Goal: Task Accomplishment & Management: Manage account settings

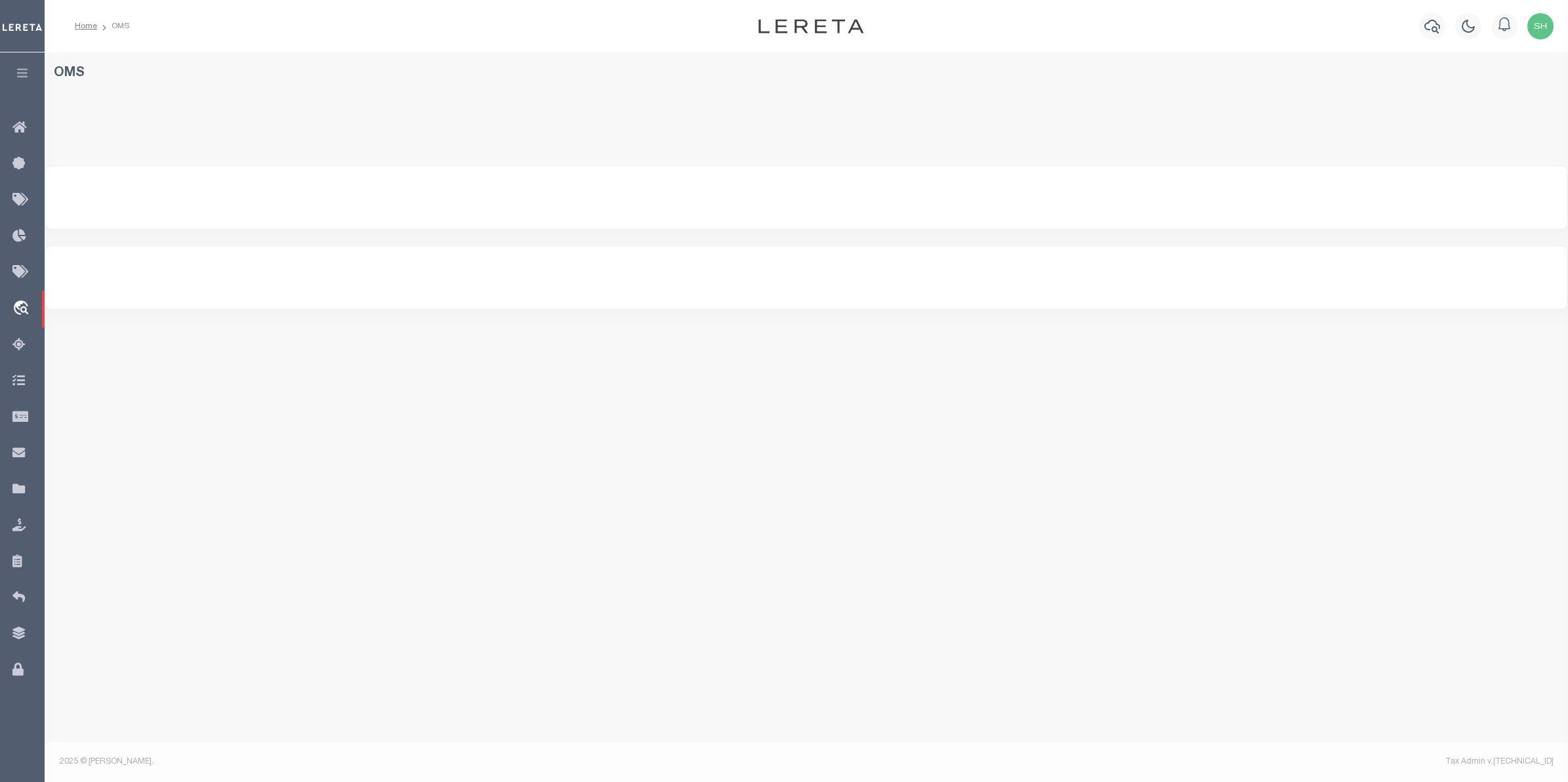
select select "200"
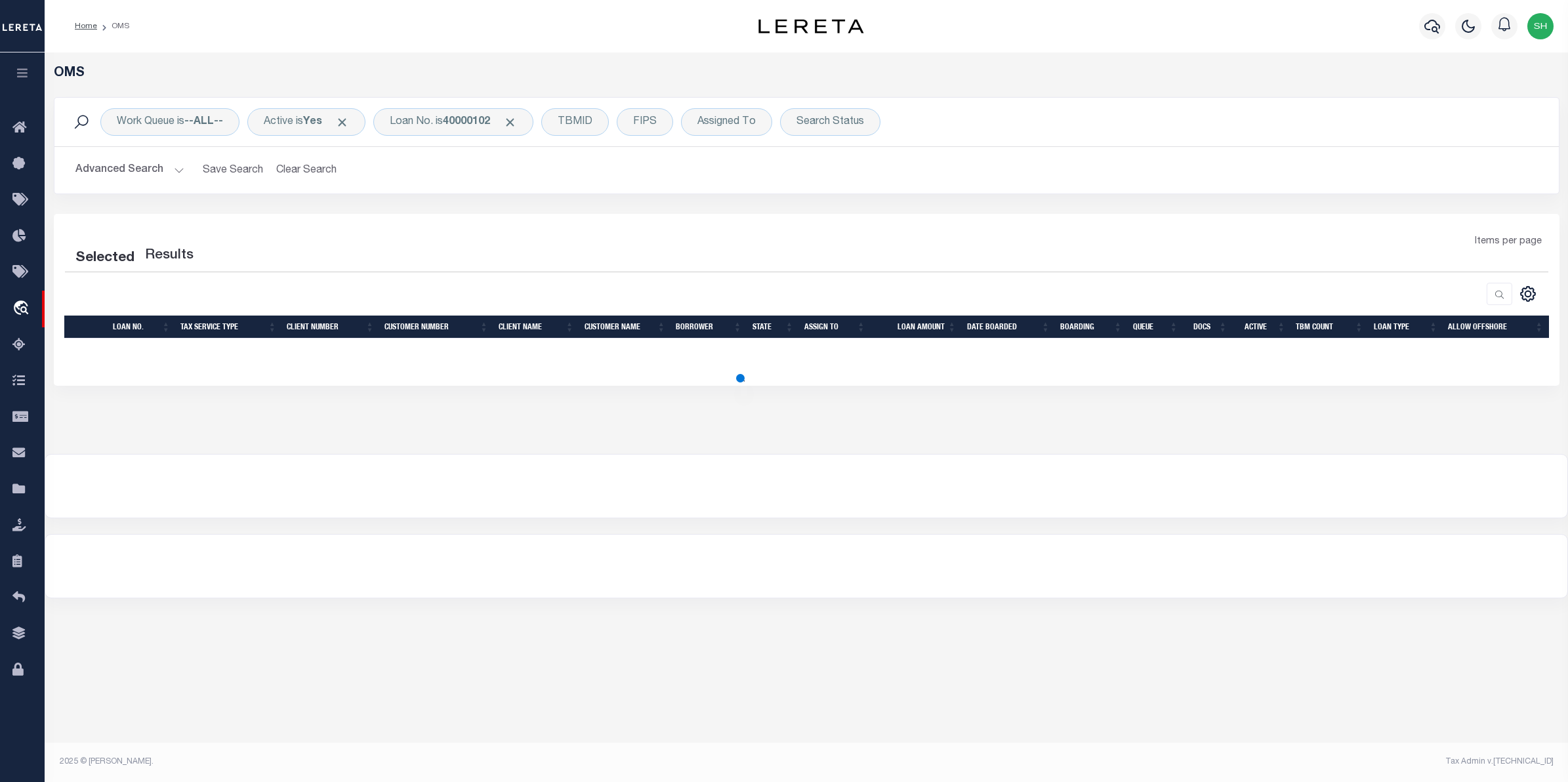
select select "200"
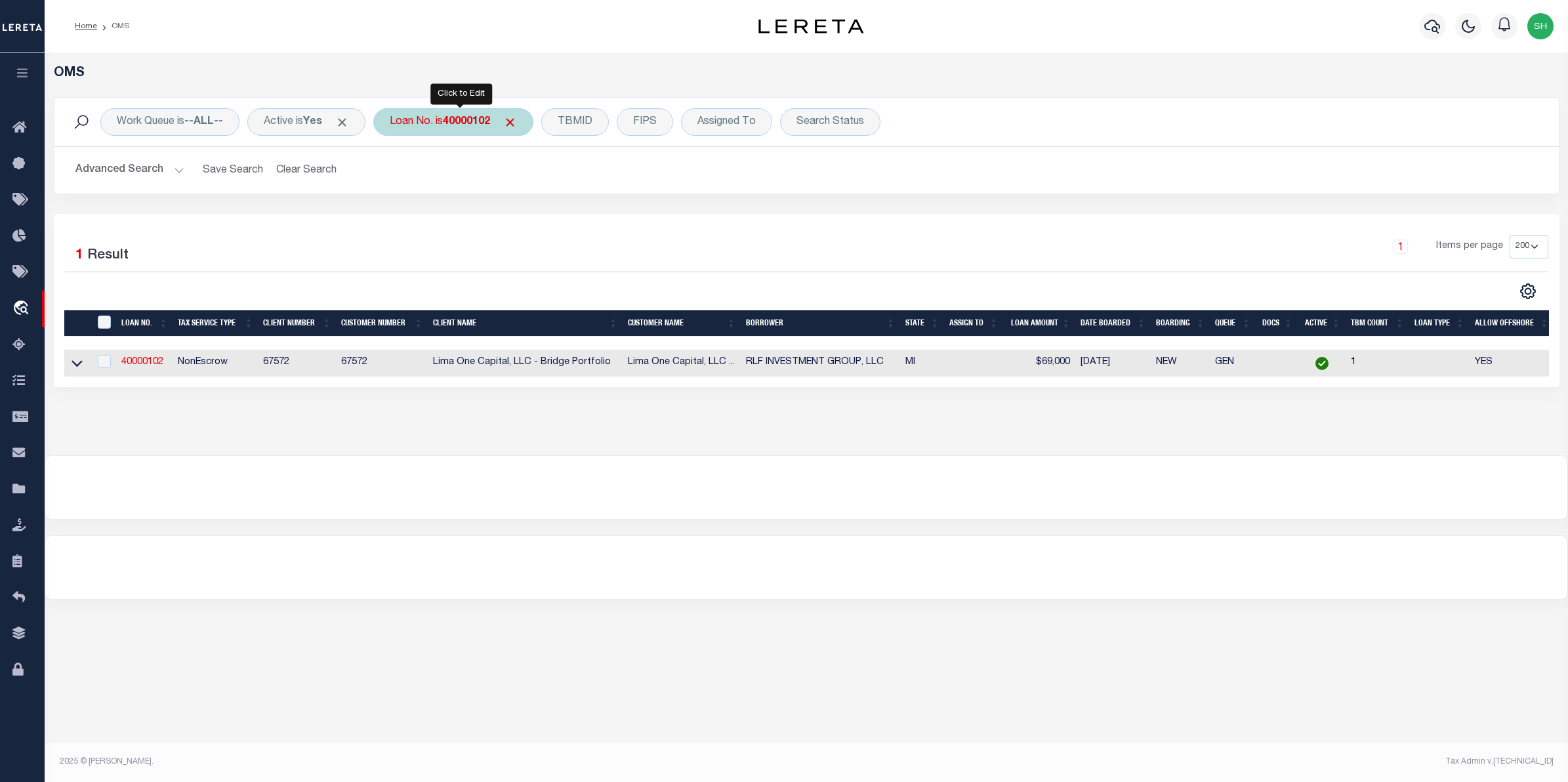
click at [457, 135] on div "Loan No. is 40000102" at bounding box center [453, 122] width 160 height 28
type input "202374770"
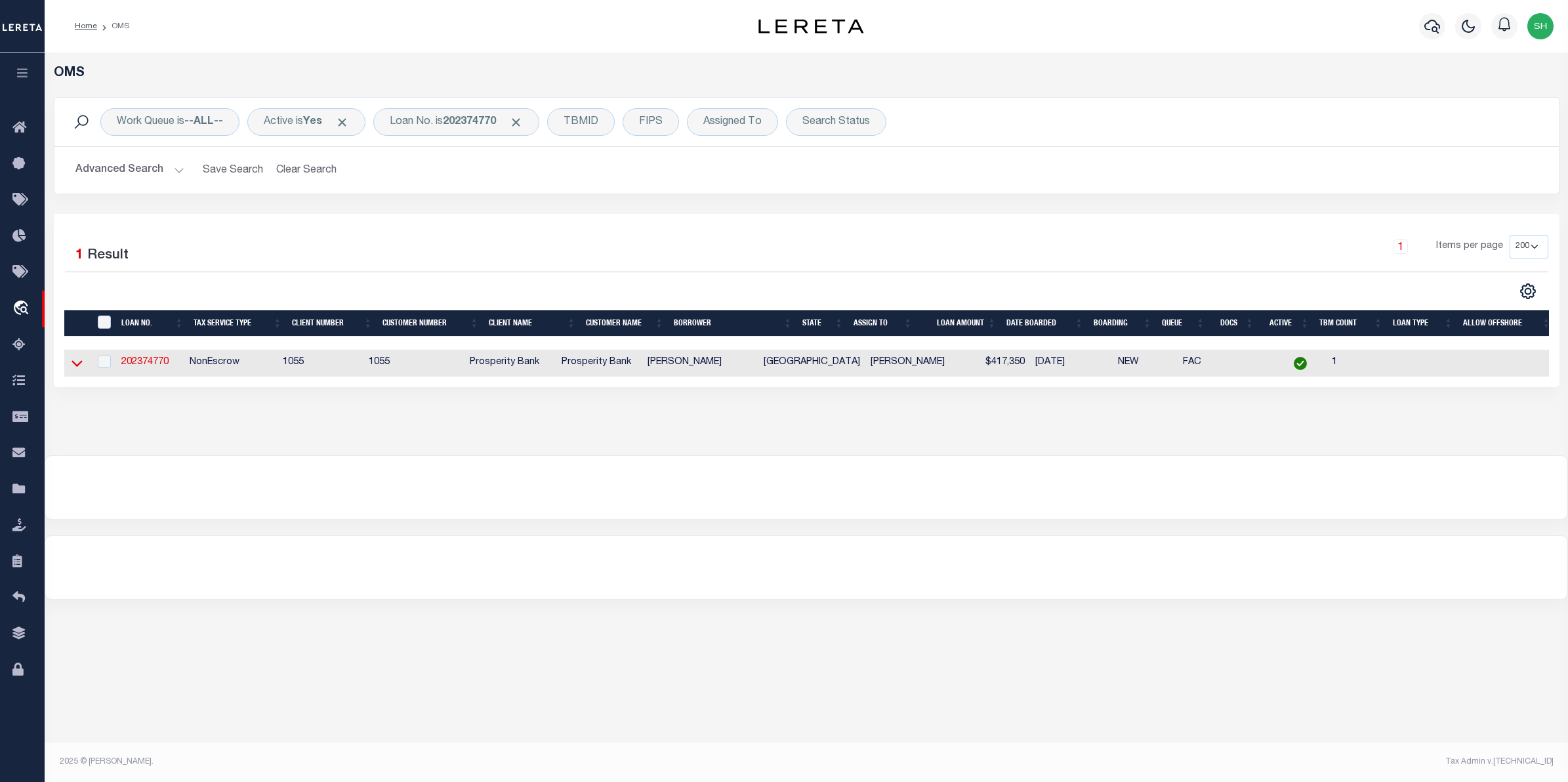
click at [72, 365] on icon at bounding box center [77, 364] width 11 height 7
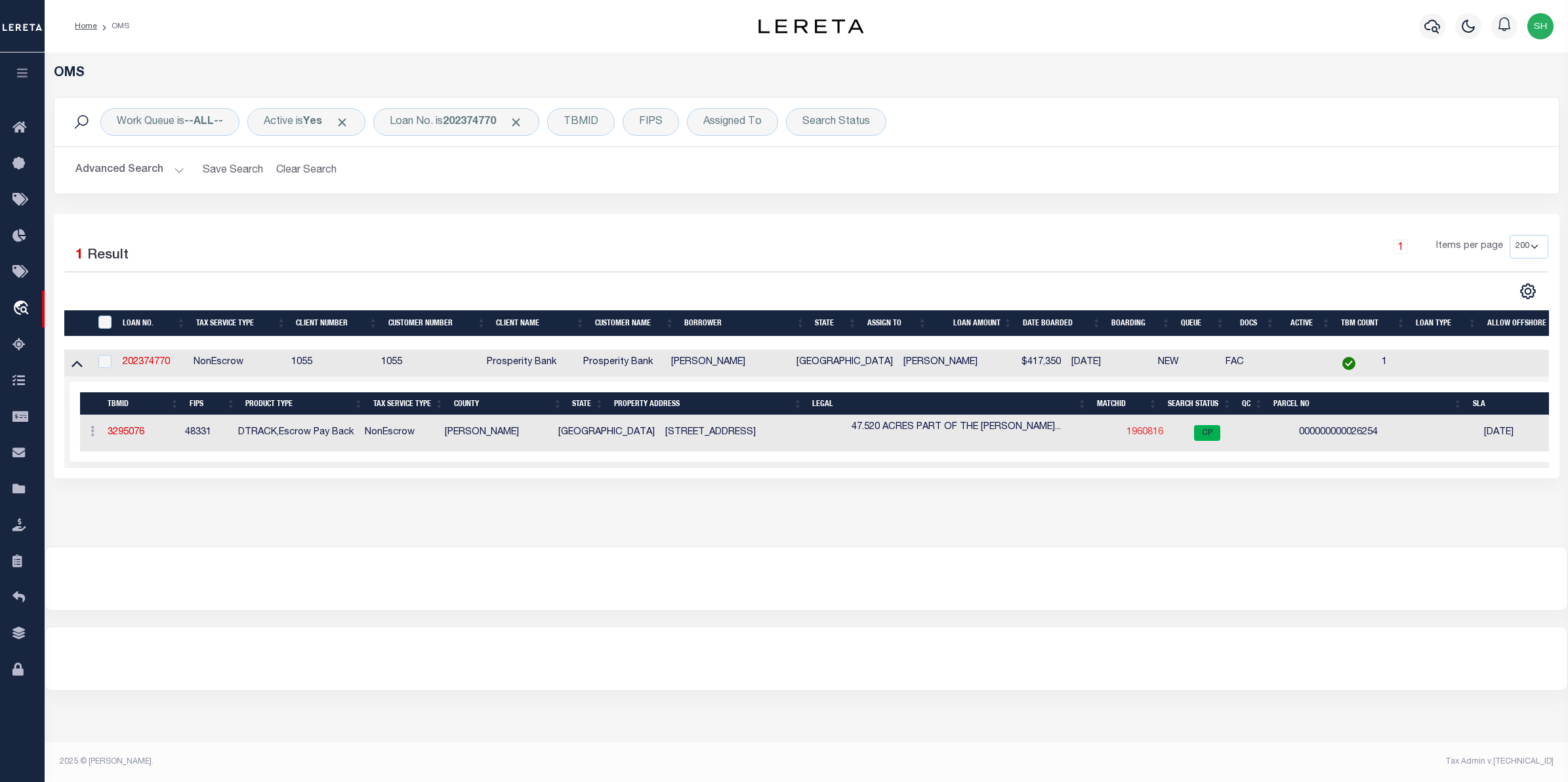
click at [1127, 437] on link "1960816" at bounding box center [1145, 432] width 37 height 10
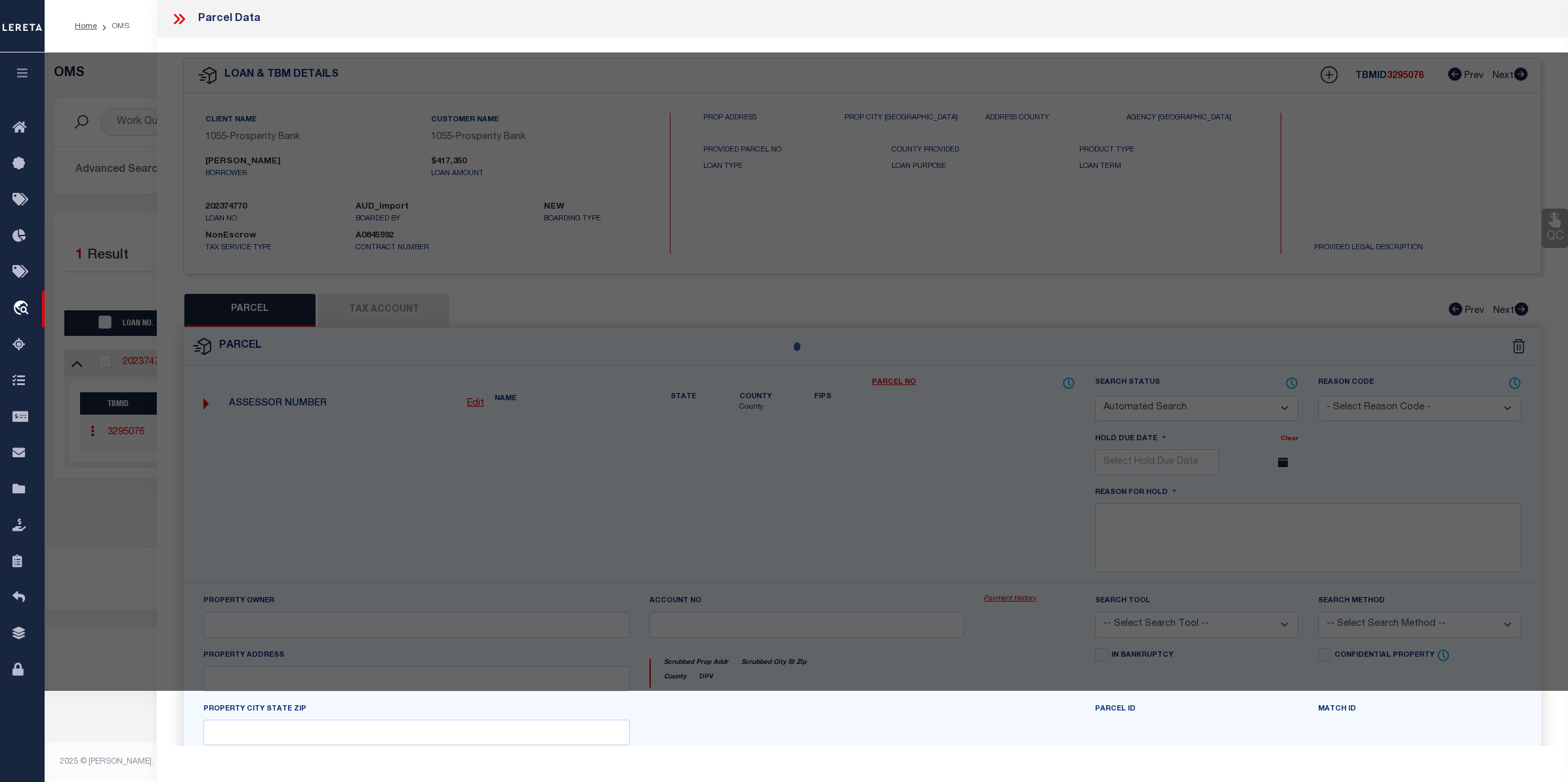
checkbox input "false"
select select "CP"
type input "[PERSON_NAME] & [PERSON_NAME]"
select select
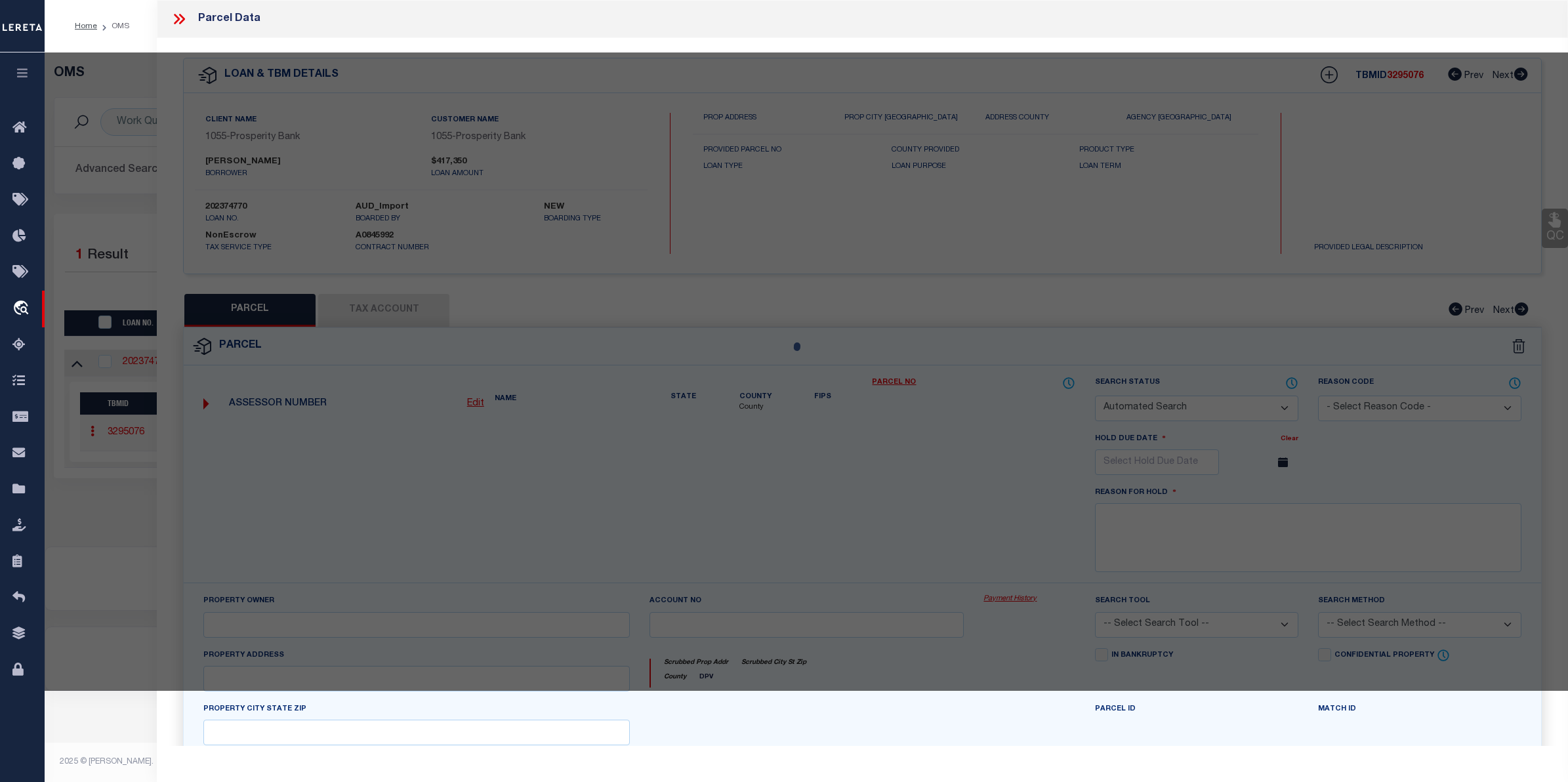
type input "[STREET_ADDRESS]"
checkbox input "false"
type input "[GEOGRAPHIC_DATA], [GEOGRAPHIC_DATA]"
type textarea "A2560 [PERSON_NAME],47.52 ACRES"
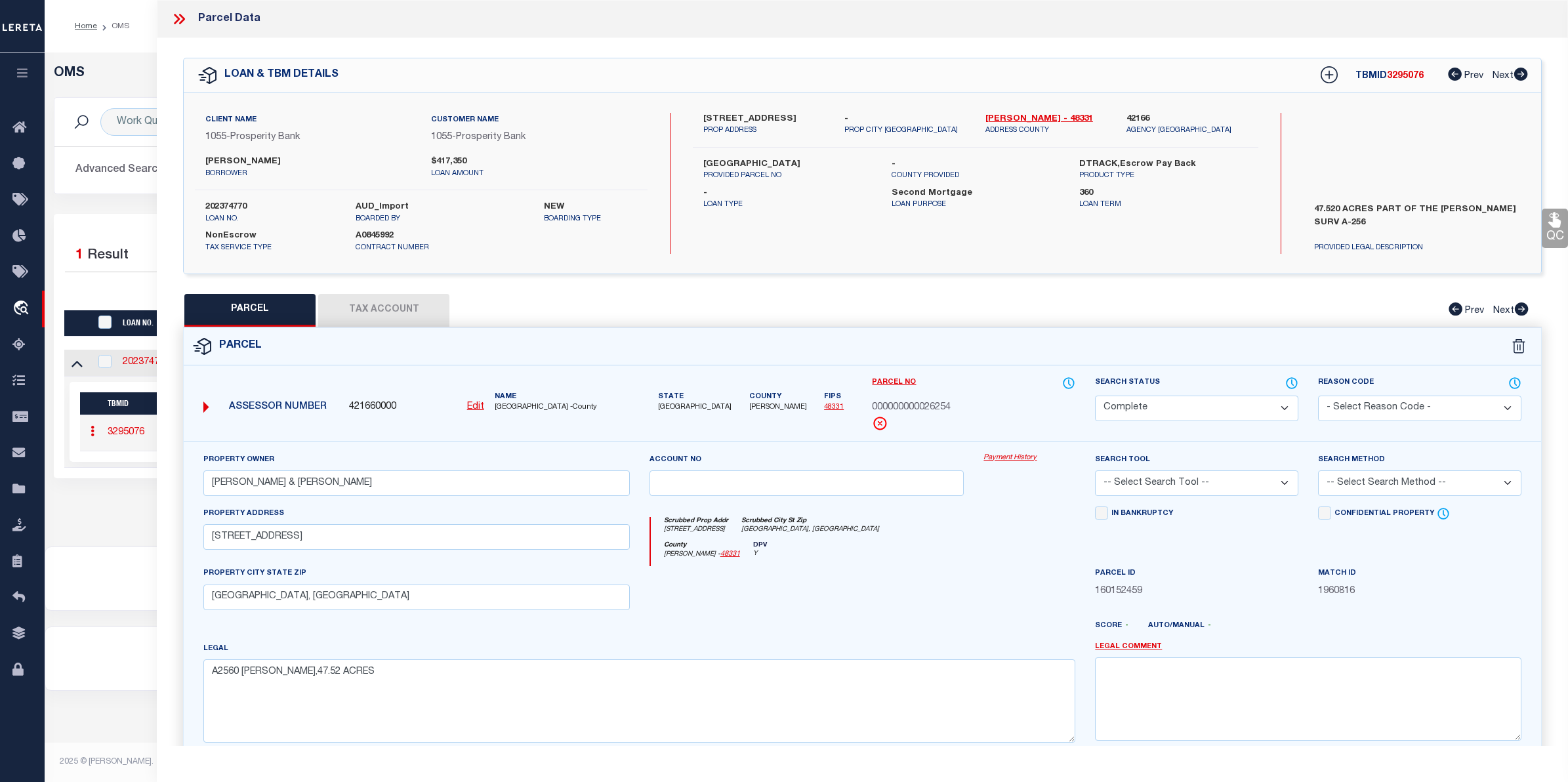
click at [1020, 460] on link "Payment History" at bounding box center [1029, 458] width 92 height 11
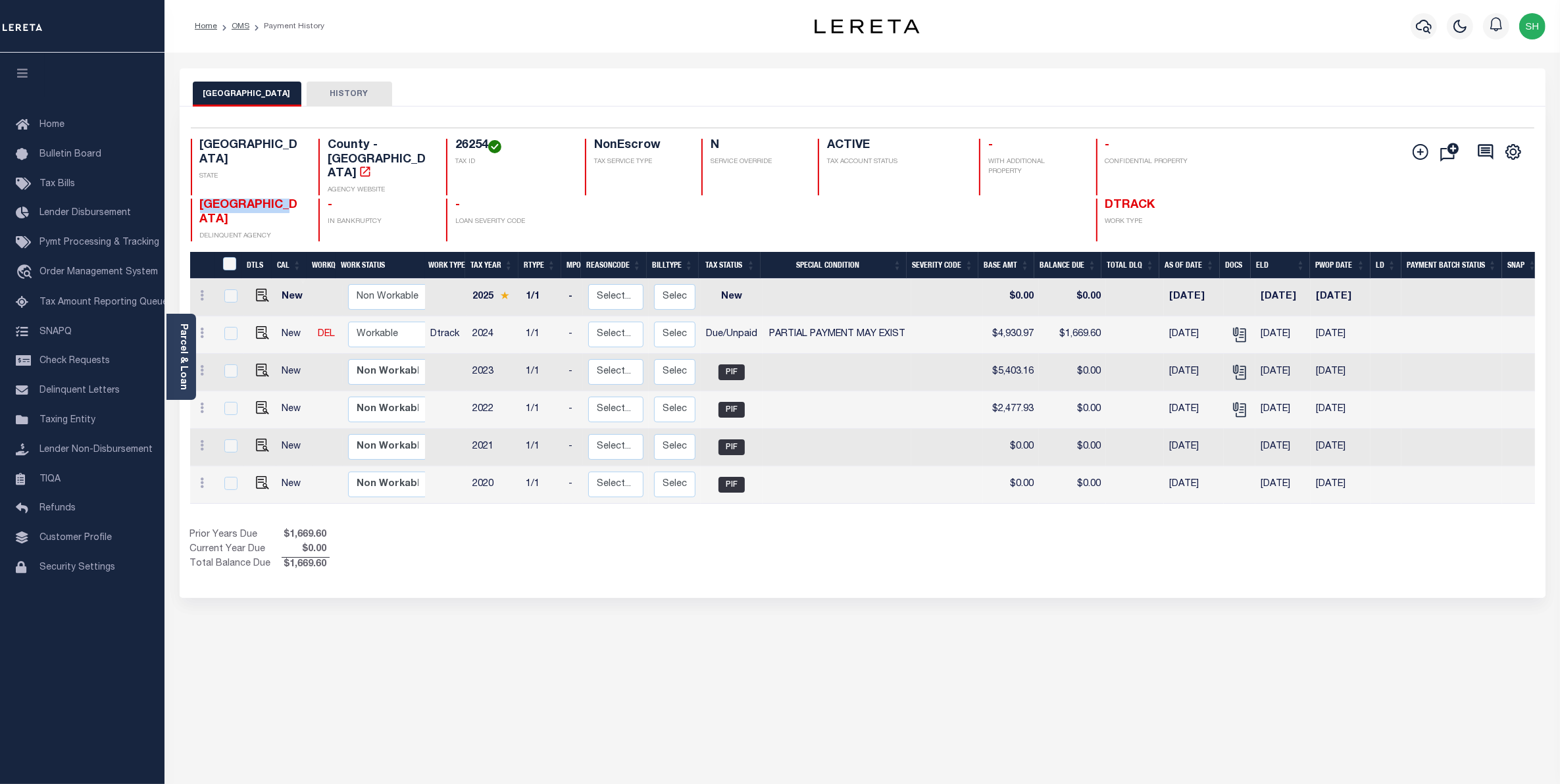
drag, startPoint x: 293, startPoint y: 186, endPoint x: 201, endPoint y: 182, distance: 92.1
click at [201, 199] on span "[GEOGRAPHIC_DATA]" at bounding box center [248, 212] width 98 height 26
copy span "[GEOGRAPHIC_DATA]"
click at [260, 326] on img "" at bounding box center [262, 333] width 13 height 13
checkbox input "true"
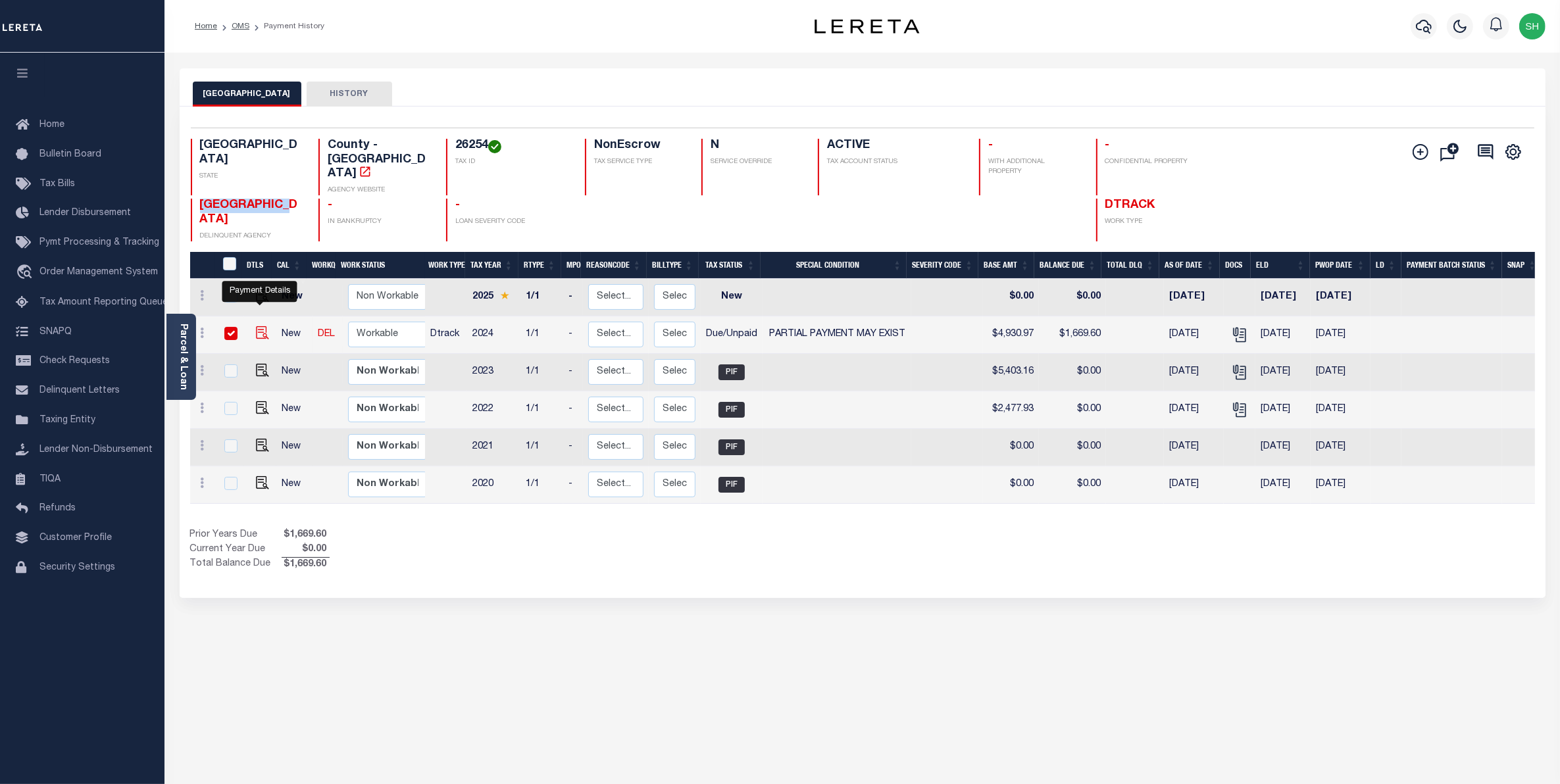
checkbox input "true"
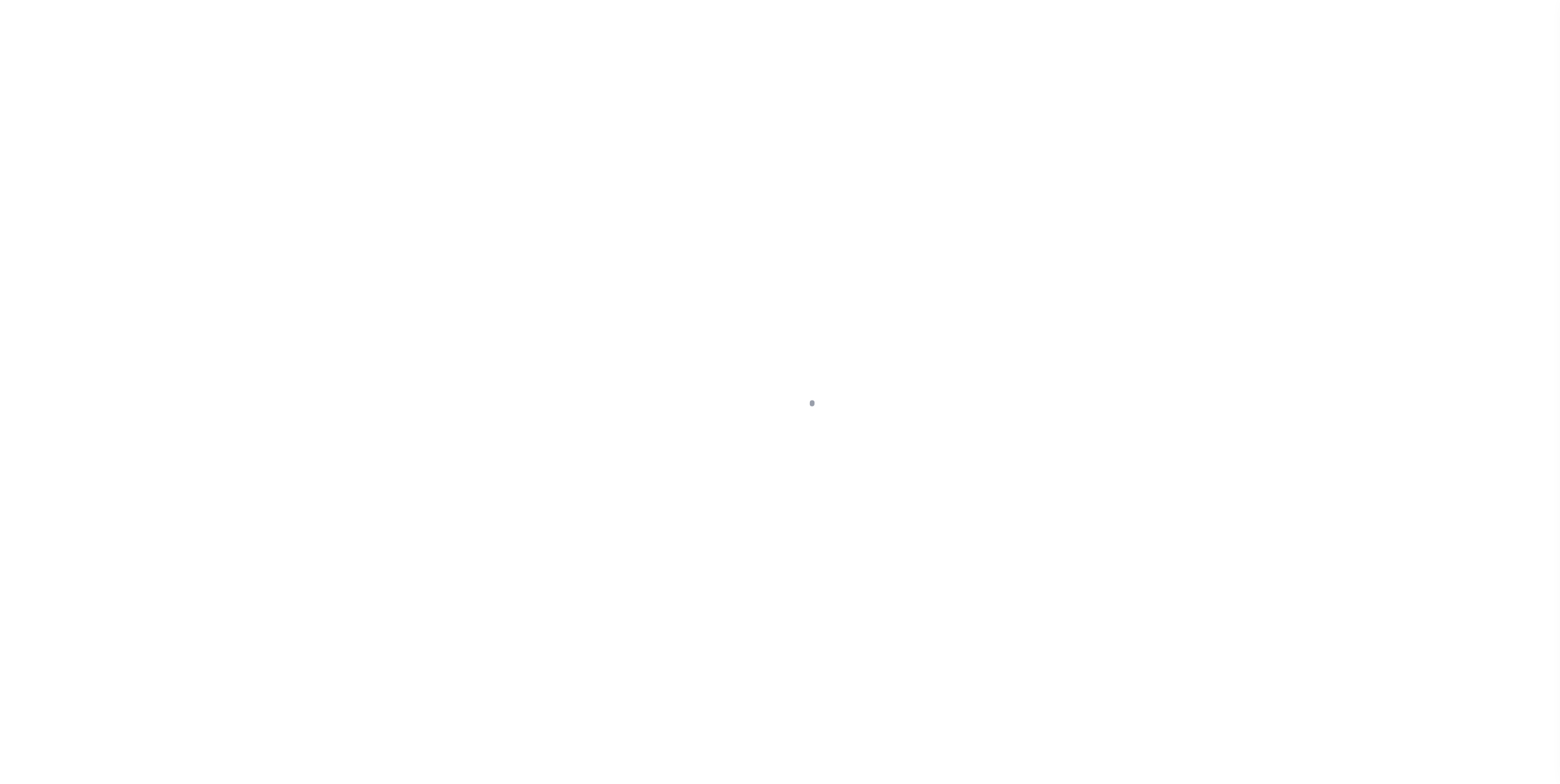
select select "DUE"
select select "15"
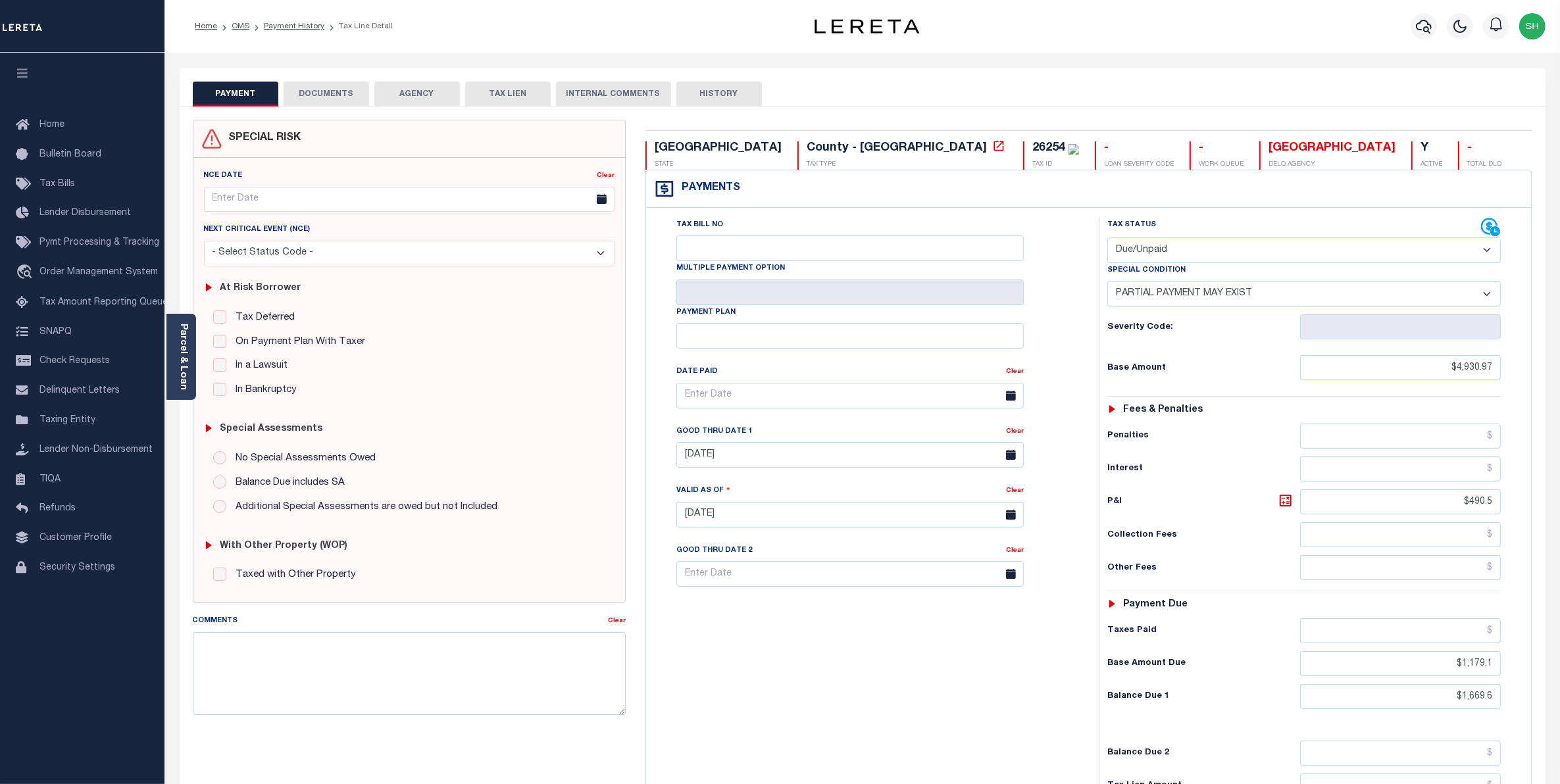
click at [316, 97] on button "DOCUMENTS" at bounding box center [326, 94] width 85 height 25
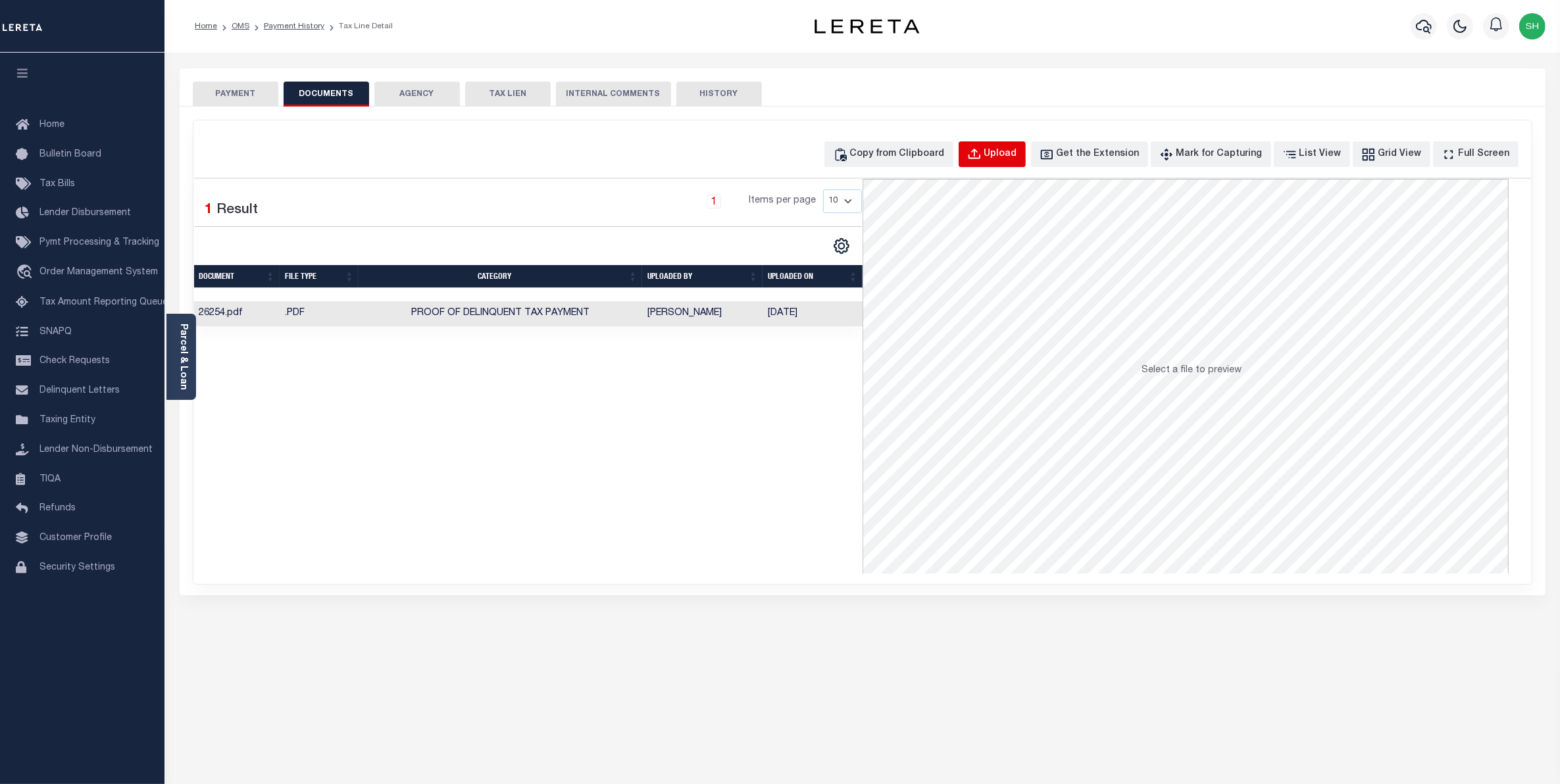
click at [1017, 156] on div "Upload" at bounding box center [1001, 154] width 33 height 15
select select "POP"
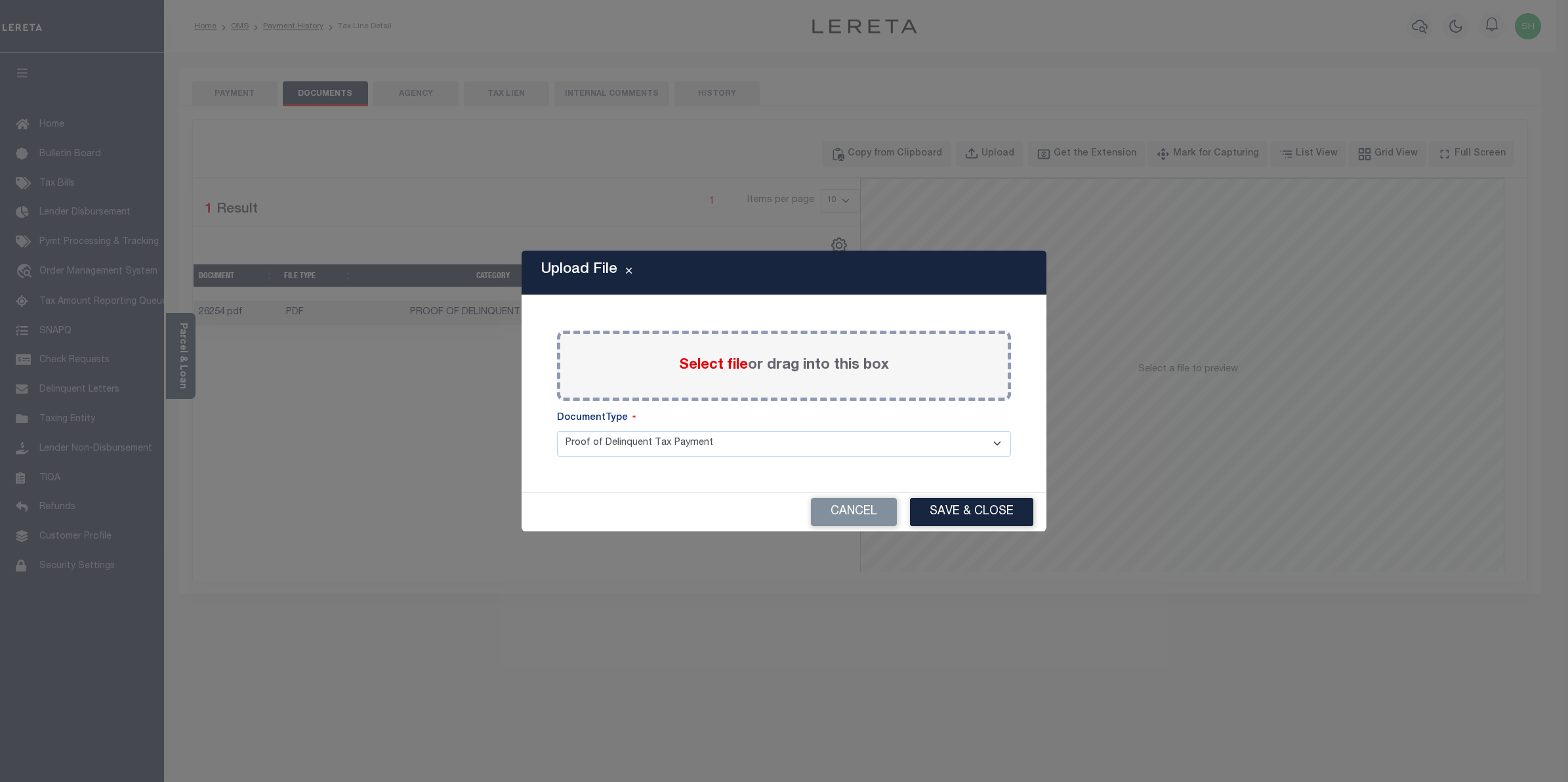
click at [728, 366] on span "Select file" at bounding box center [713, 366] width 69 height 15
click at [0, 0] on input "Select file or drag into this box" at bounding box center [0, 0] width 0 height 0
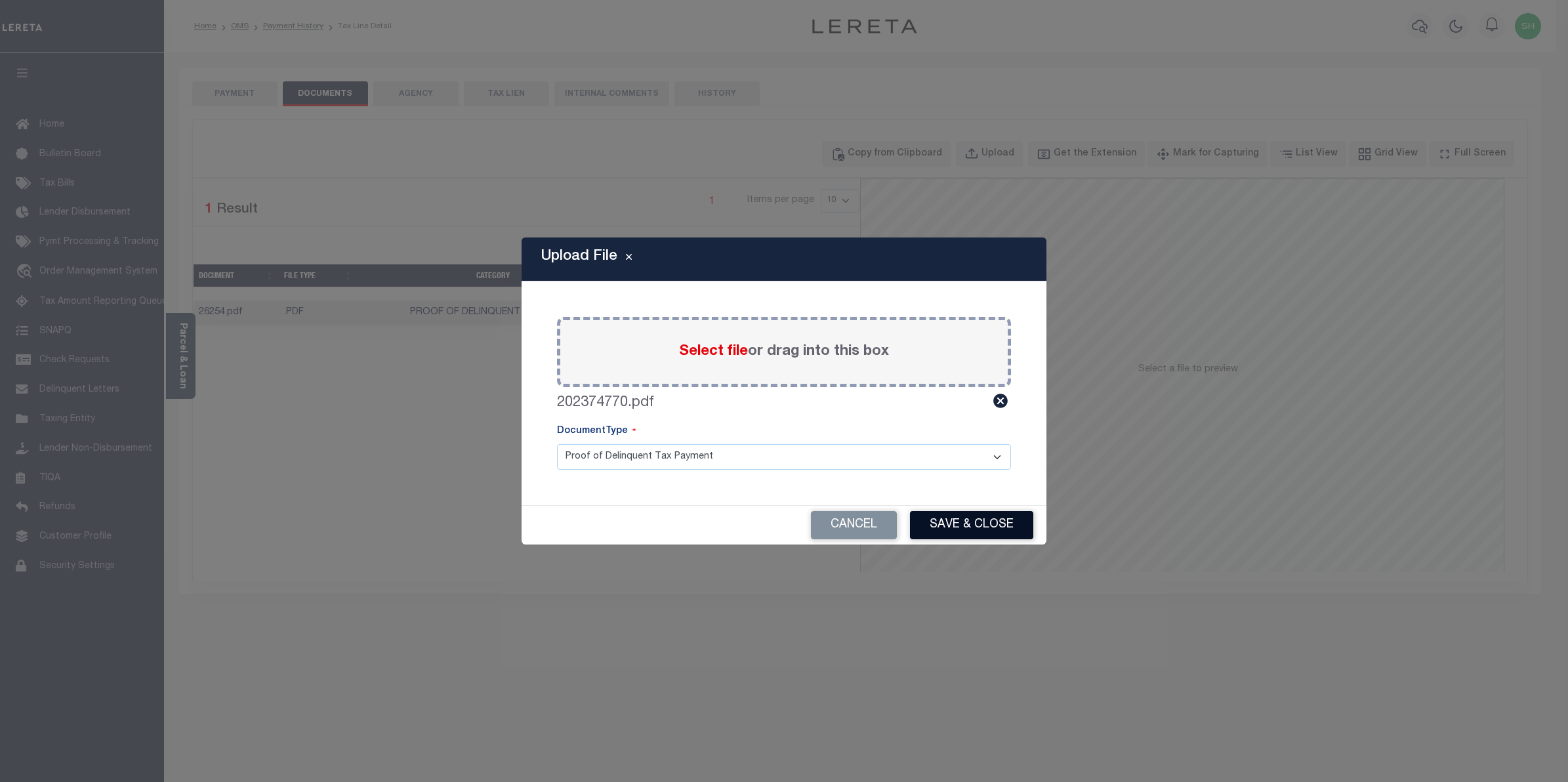
click at [955, 525] on button "Save & Close" at bounding box center [971, 525] width 123 height 28
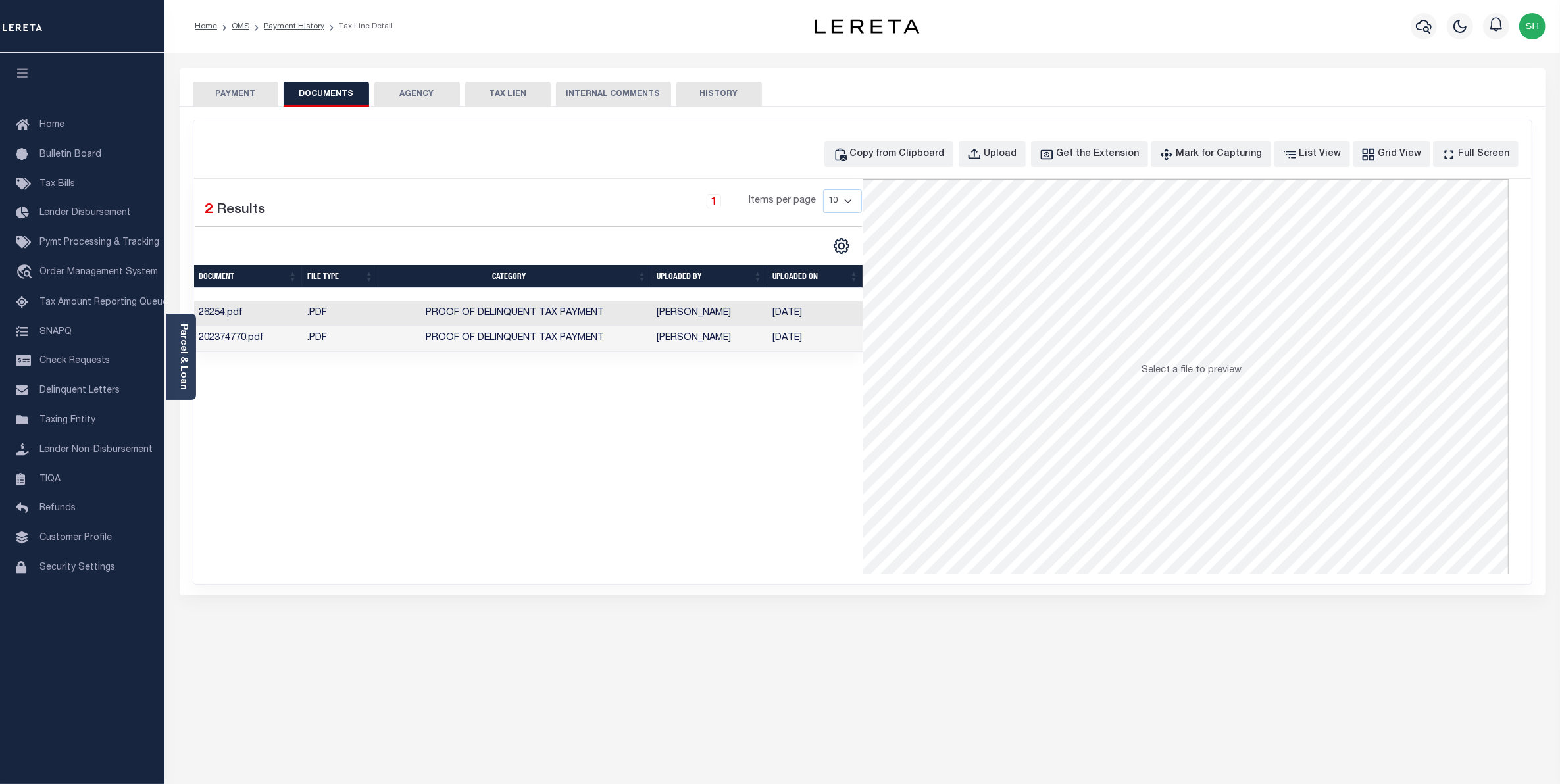
click at [237, 96] on button "PAYMENT" at bounding box center [235, 94] width 85 height 25
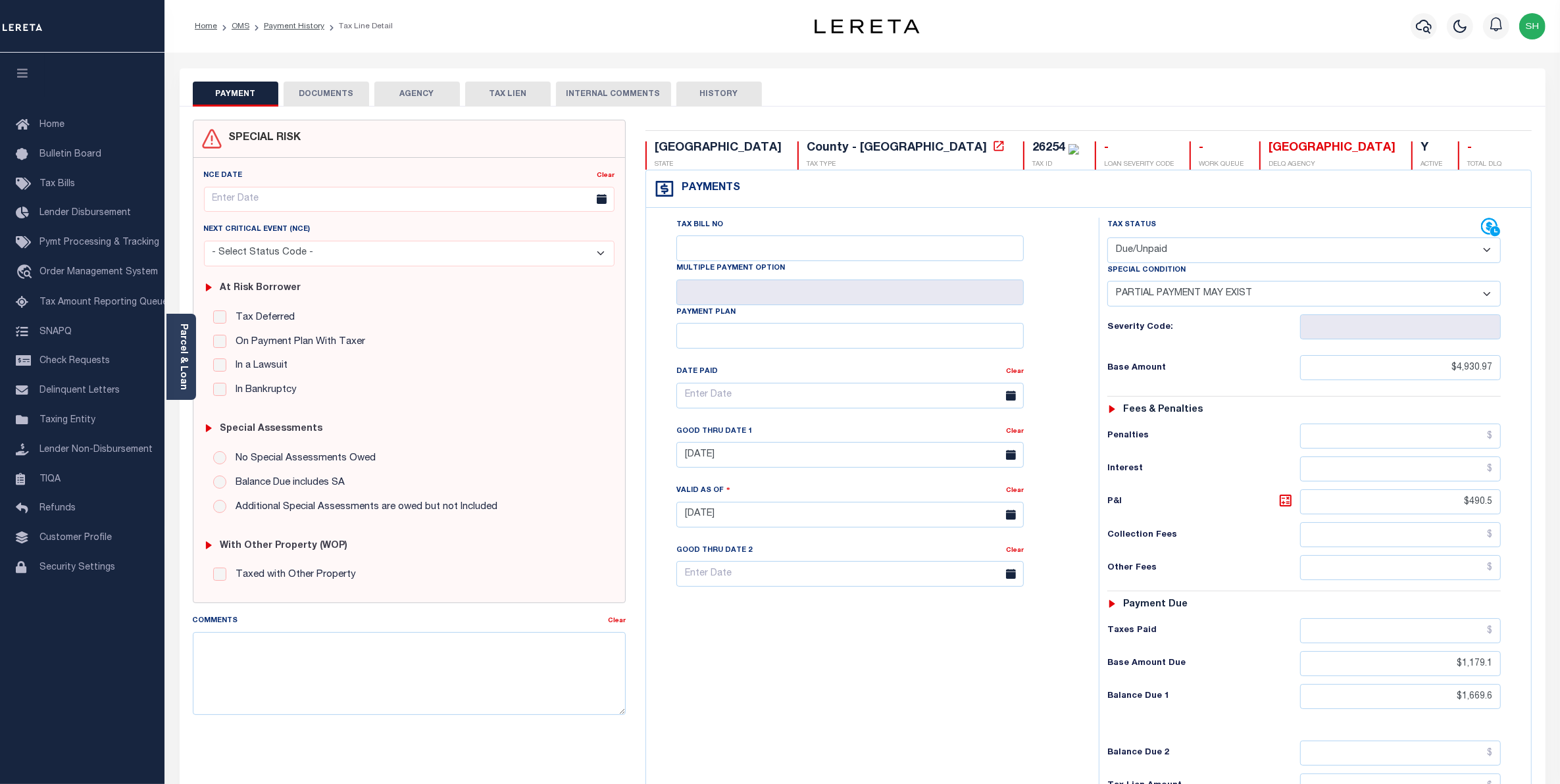
click at [1489, 254] on select "- Select Status Code - Open Due/Unpaid Paid Incomplete No Tax Due Internal Refu…" at bounding box center [1304, 250] width 394 height 26
select select "PYD"
click at [1107, 239] on select "- Select Status Code - Open Due/Unpaid Paid Incomplete No Tax Due Internal Refu…" at bounding box center [1304, 250] width 394 height 26
select select "0"
type input "[DATE]"
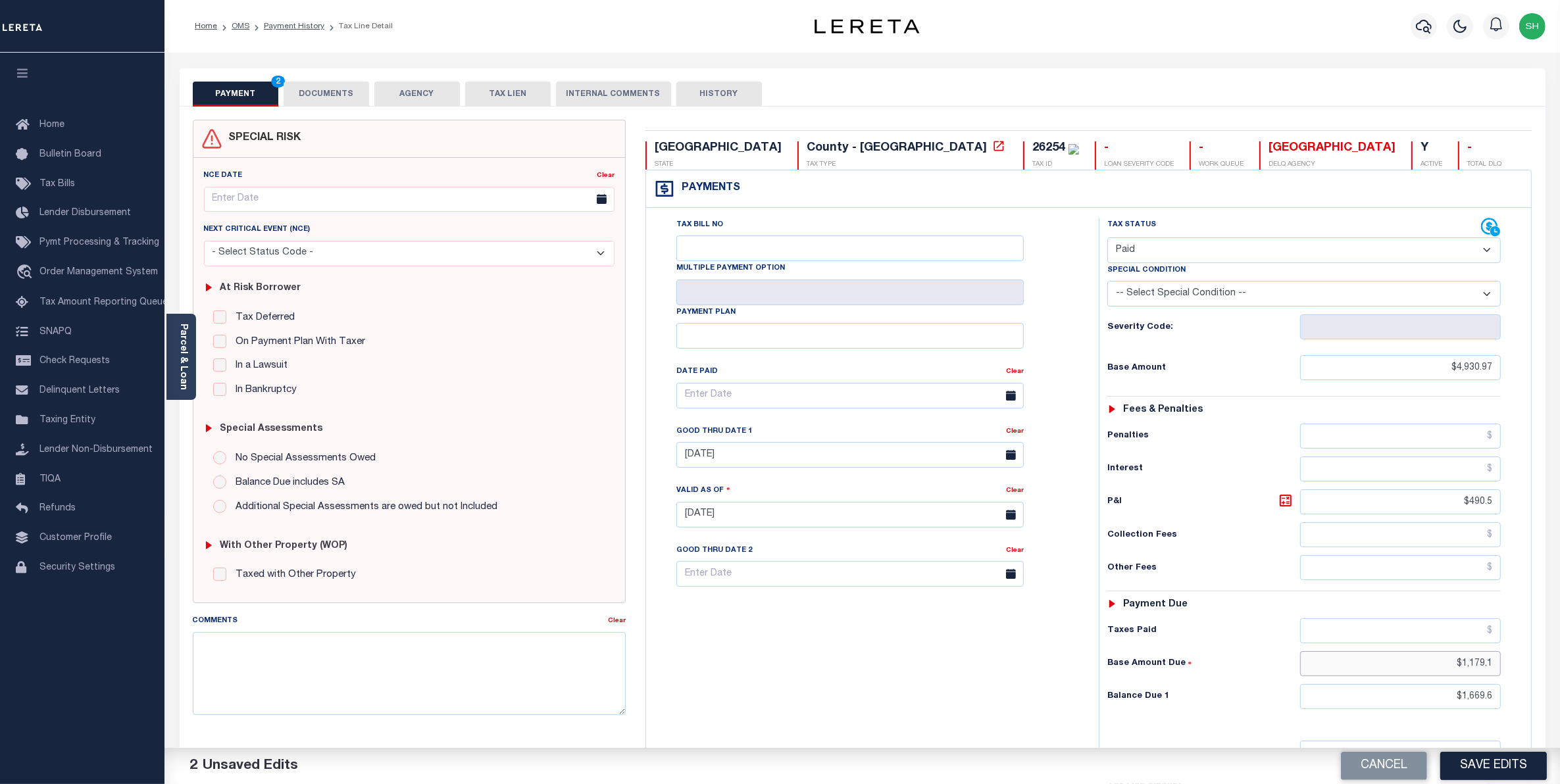
drag, startPoint x: 1429, startPoint y: 673, endPoint x: 1575, endPoint y: 659, distance: 146.7
click at [1559, 659] on html "Home OMS Payment History Tax Line Detail" at bounding box center [780, 482] width 1560 height 965
type input "$0.00"
drag, startPoint x: 1443, startPoint y: 700, endPoint x: 1575, endPoint y: 680, distance: 133.5
click at [1559, 680] on html "Home OMS Payment History Tax Line Detail" at bounding box center [780, 482] width 1560 height 965
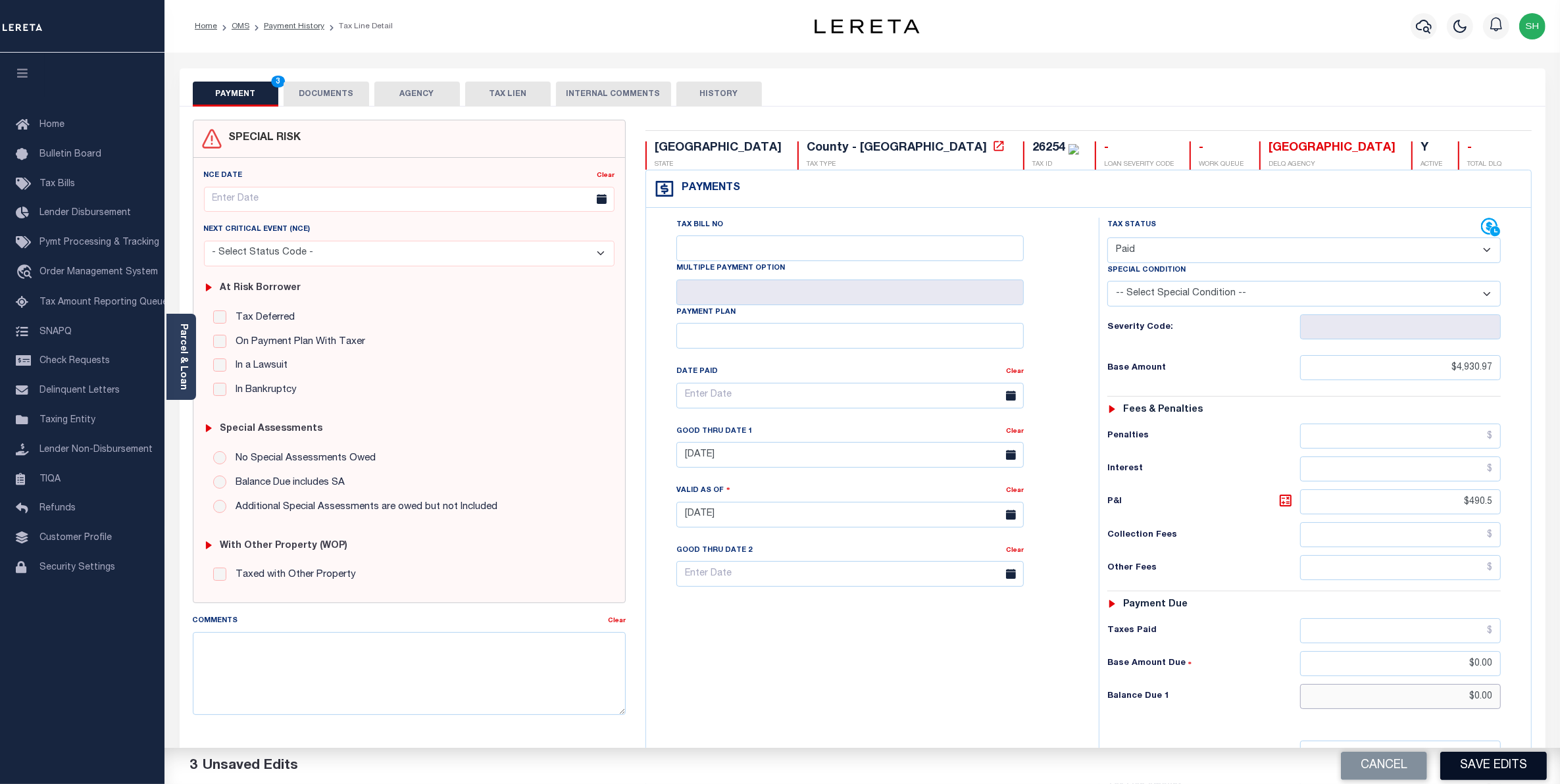
type input "$0.00"
click at [1498, 763] on button "Save Edits" at bounding box center [1493, 766] width 107 height 28
checkbox input "false"
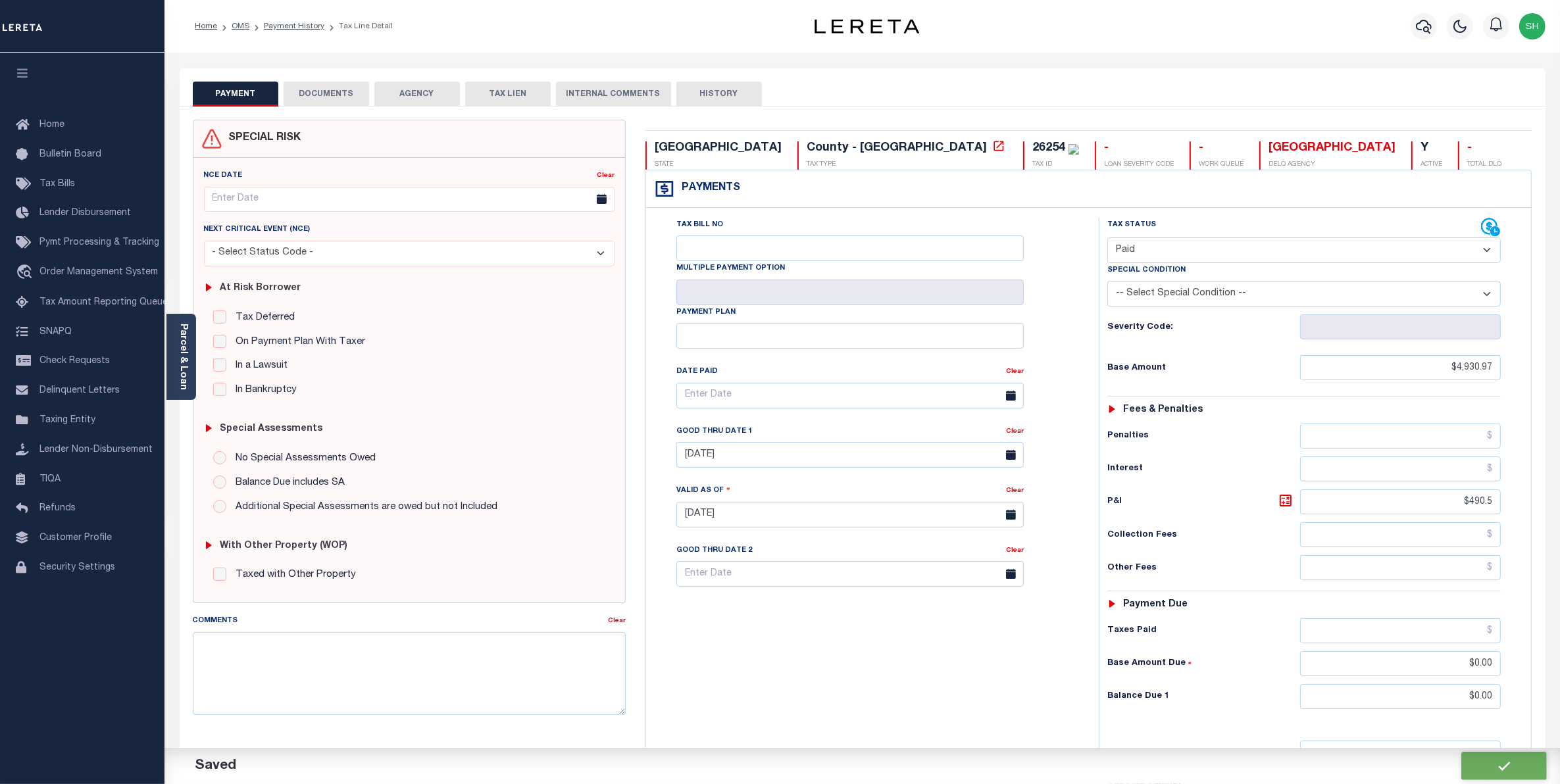
checkbox input "false"
type input "$4,930.97"
type input "$490.5"
type input "$0"
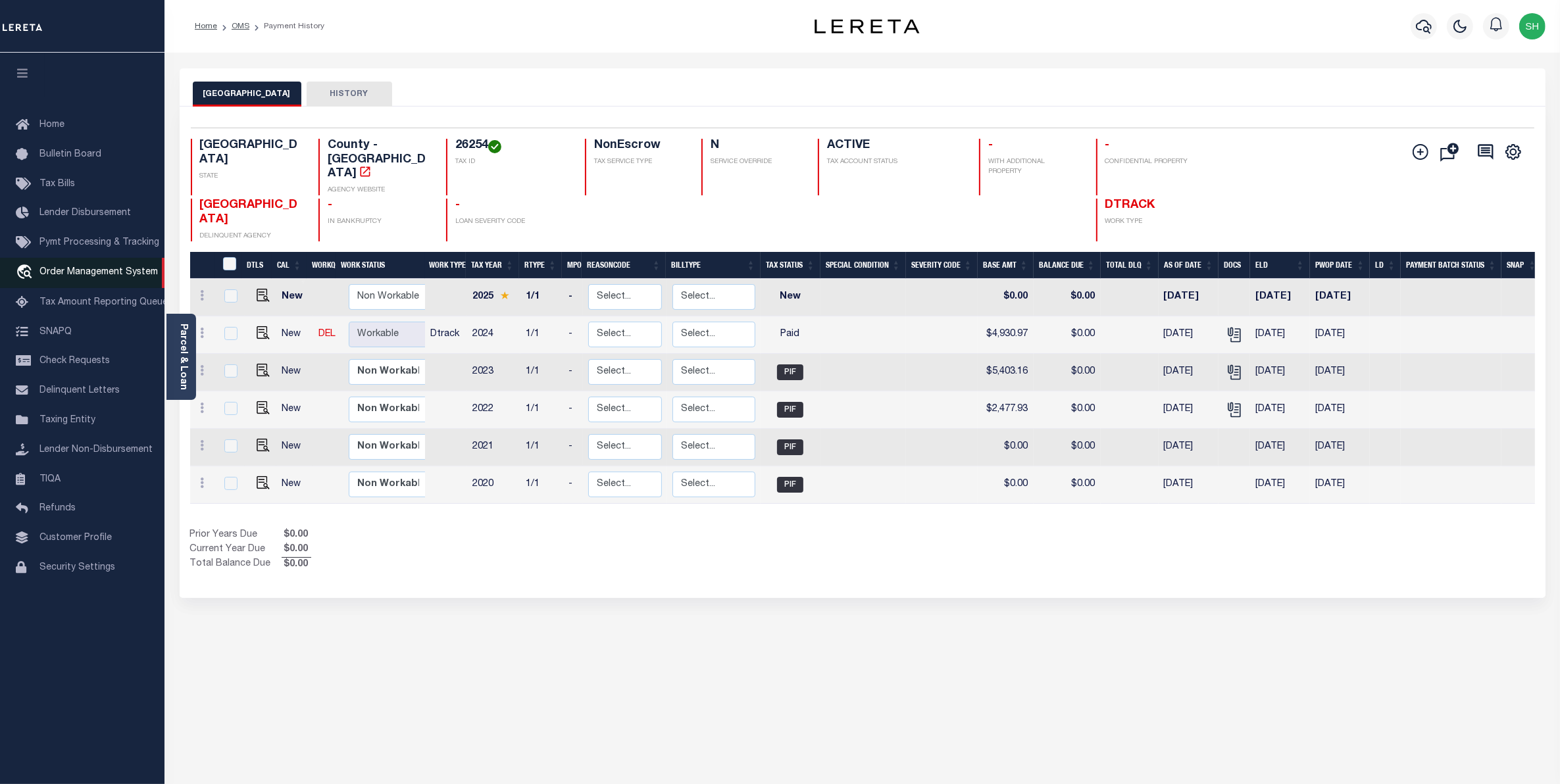
click at [76, 277] on span "Order Management System" at bounding box center [99, 272] width 118 height 10
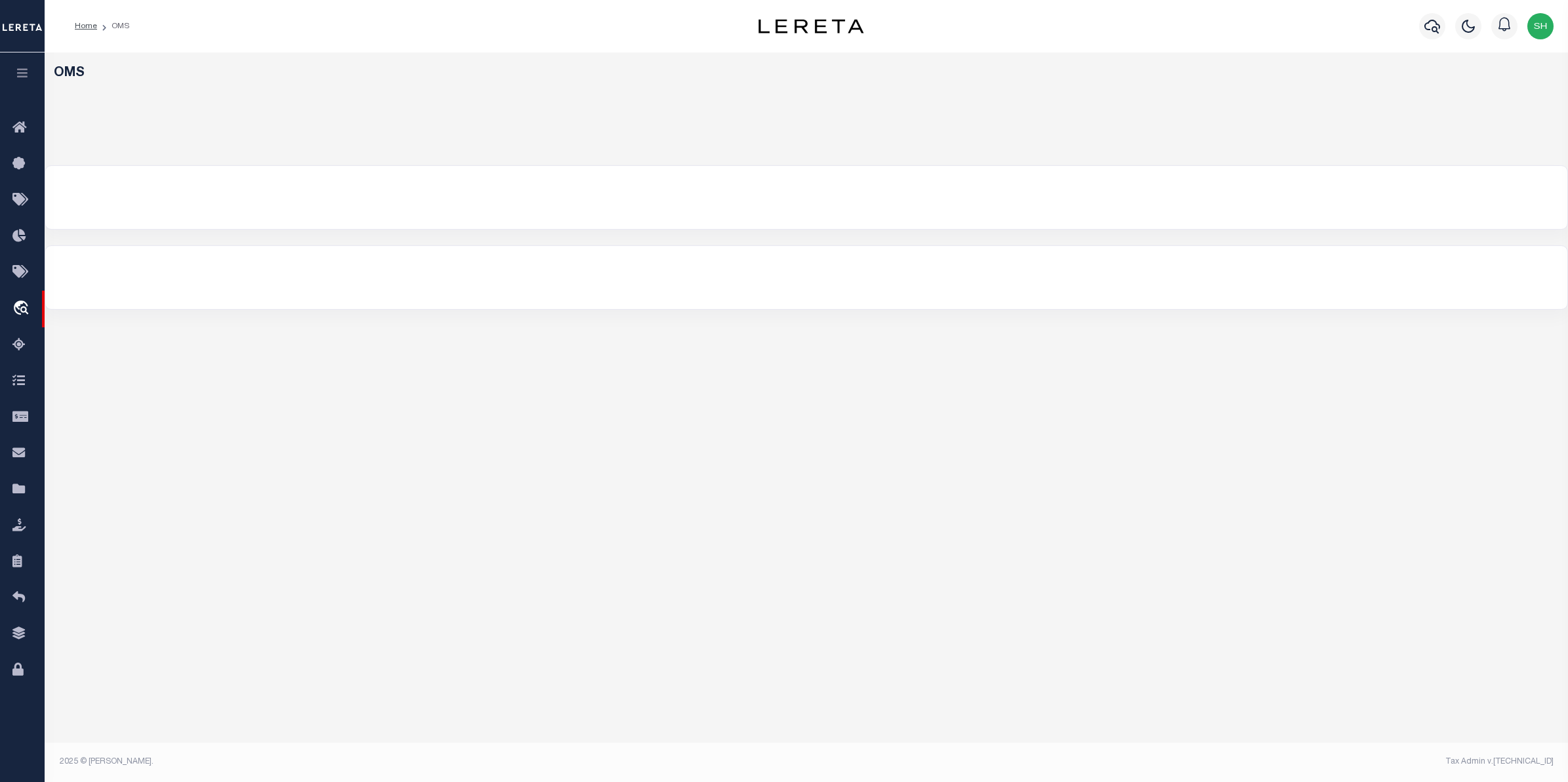
select select "200"
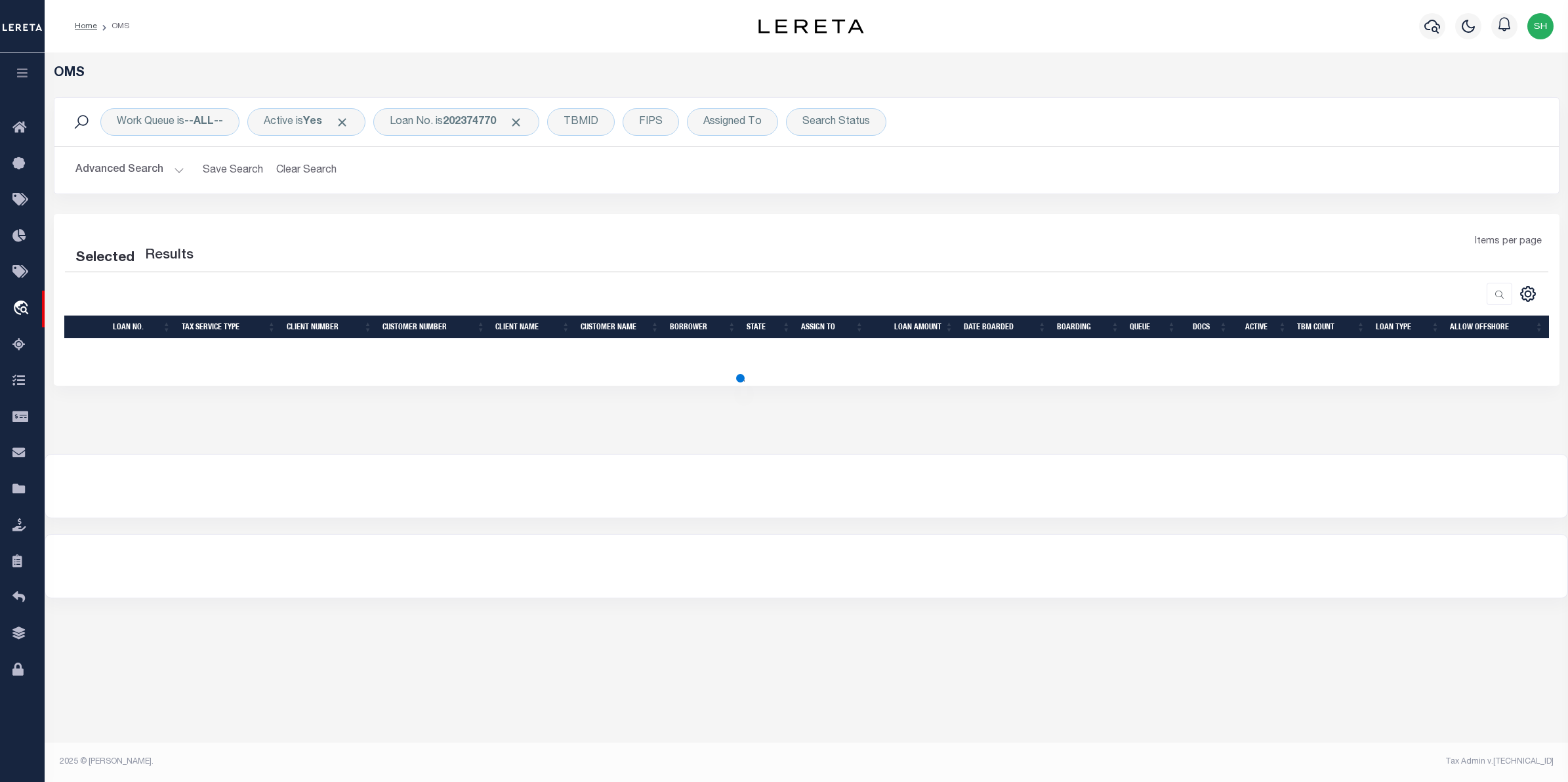
select select "200"
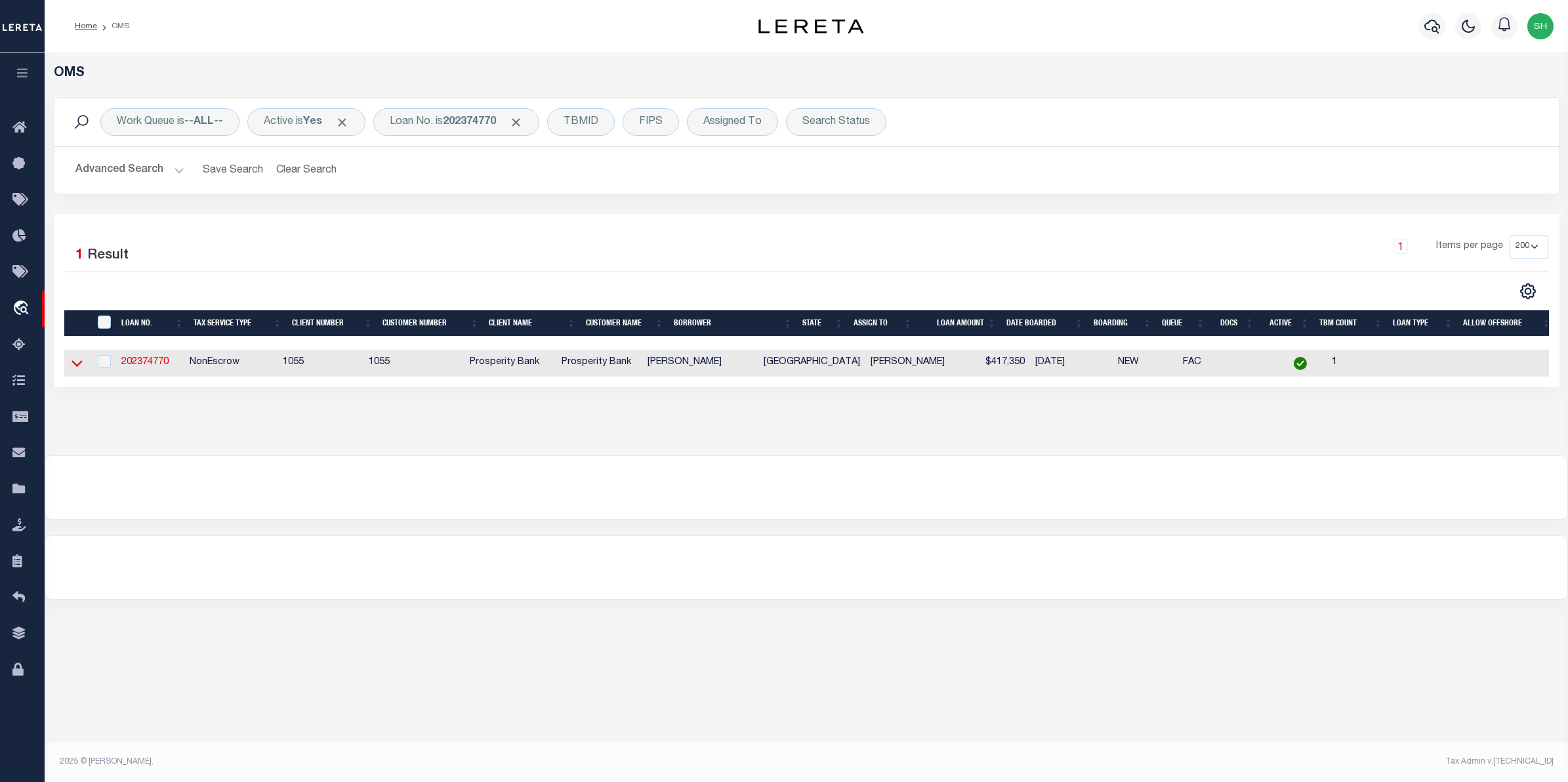
click at [81, 362] on icon at bounding box center [77, 363] width 11 height 14
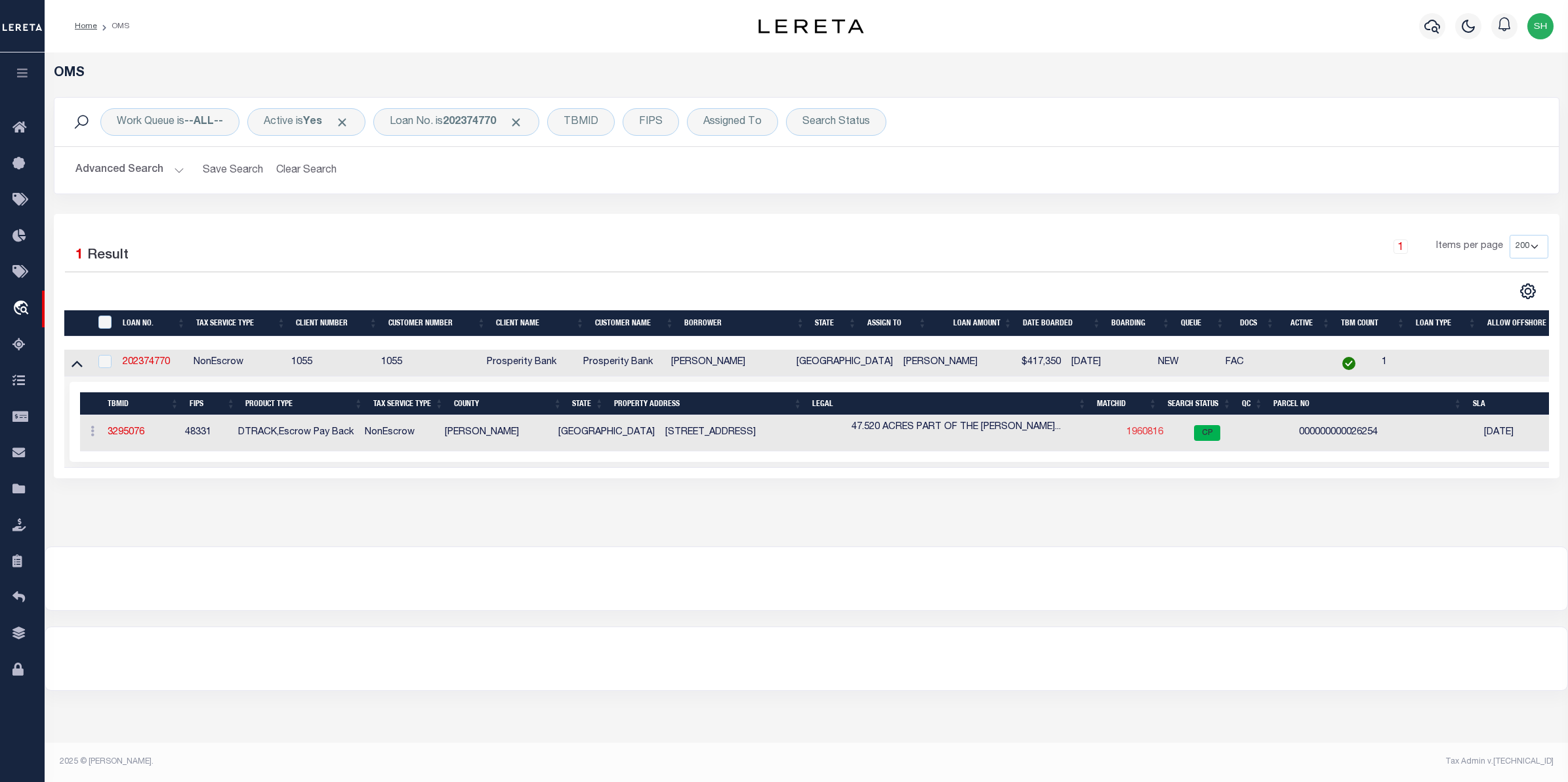
click at [1127, 434] on link "1960816" at bounding box center [1145, 432] width 37 height 10
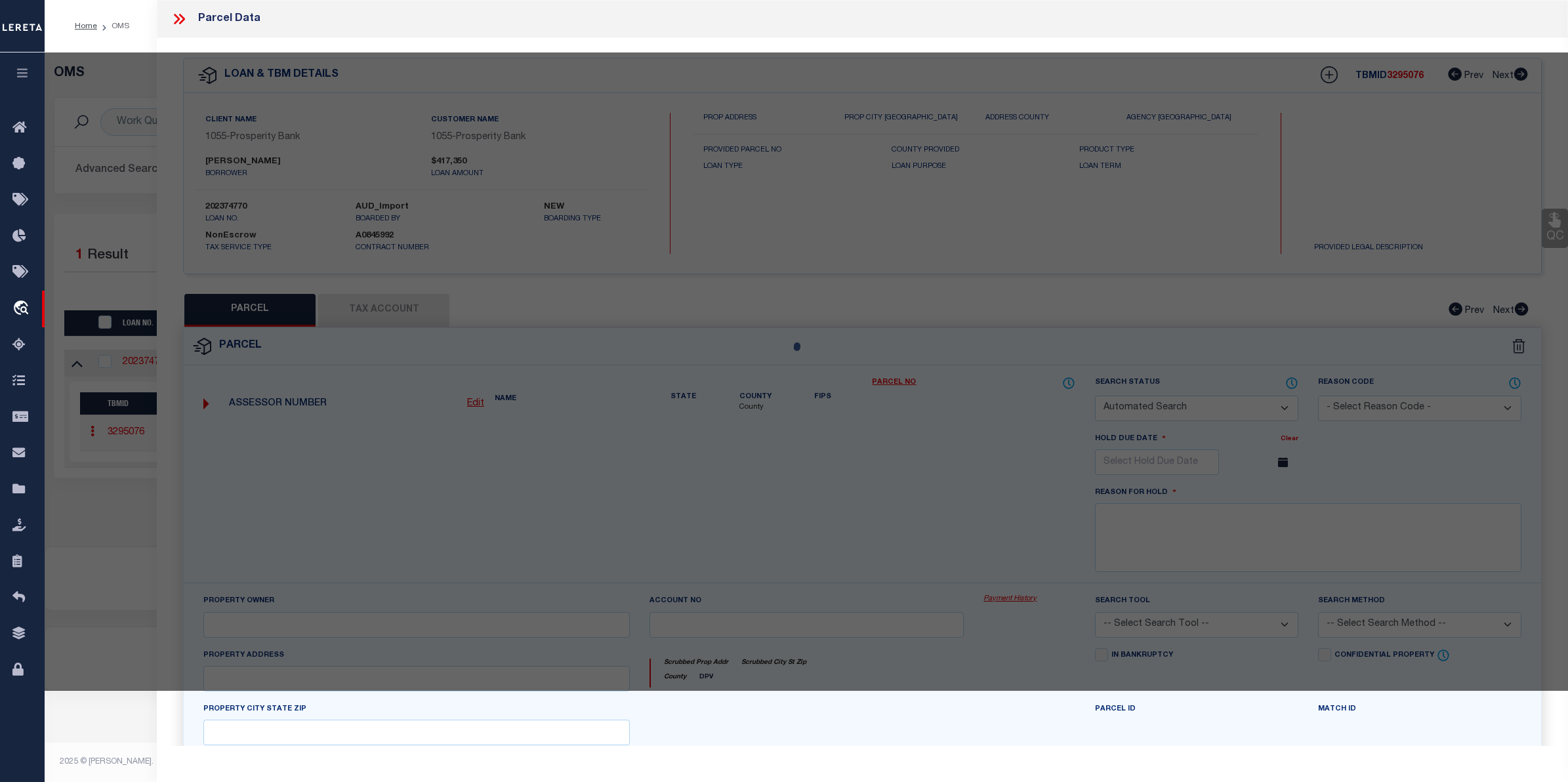
checkbox input "false"
select select "CP"
type input "MCDAVID RONALD & BARBARA"
select select
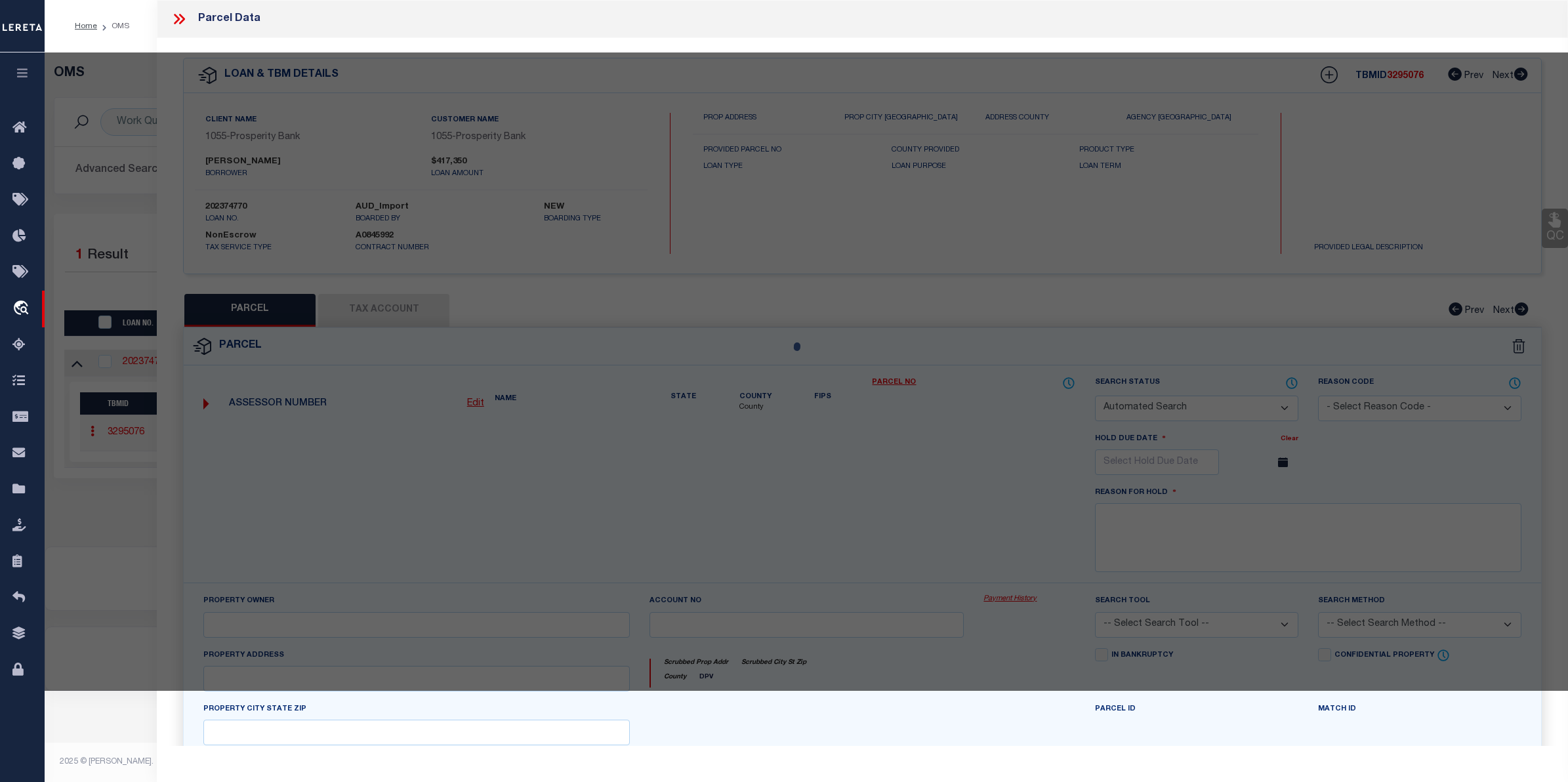
type input "6610 COUNTY ROAD 455"
checkbox input "false"
type input "THORNDALE, TX 76577"
type textarea "A2560 MOORE, LEWIS,47.52 ACRES"
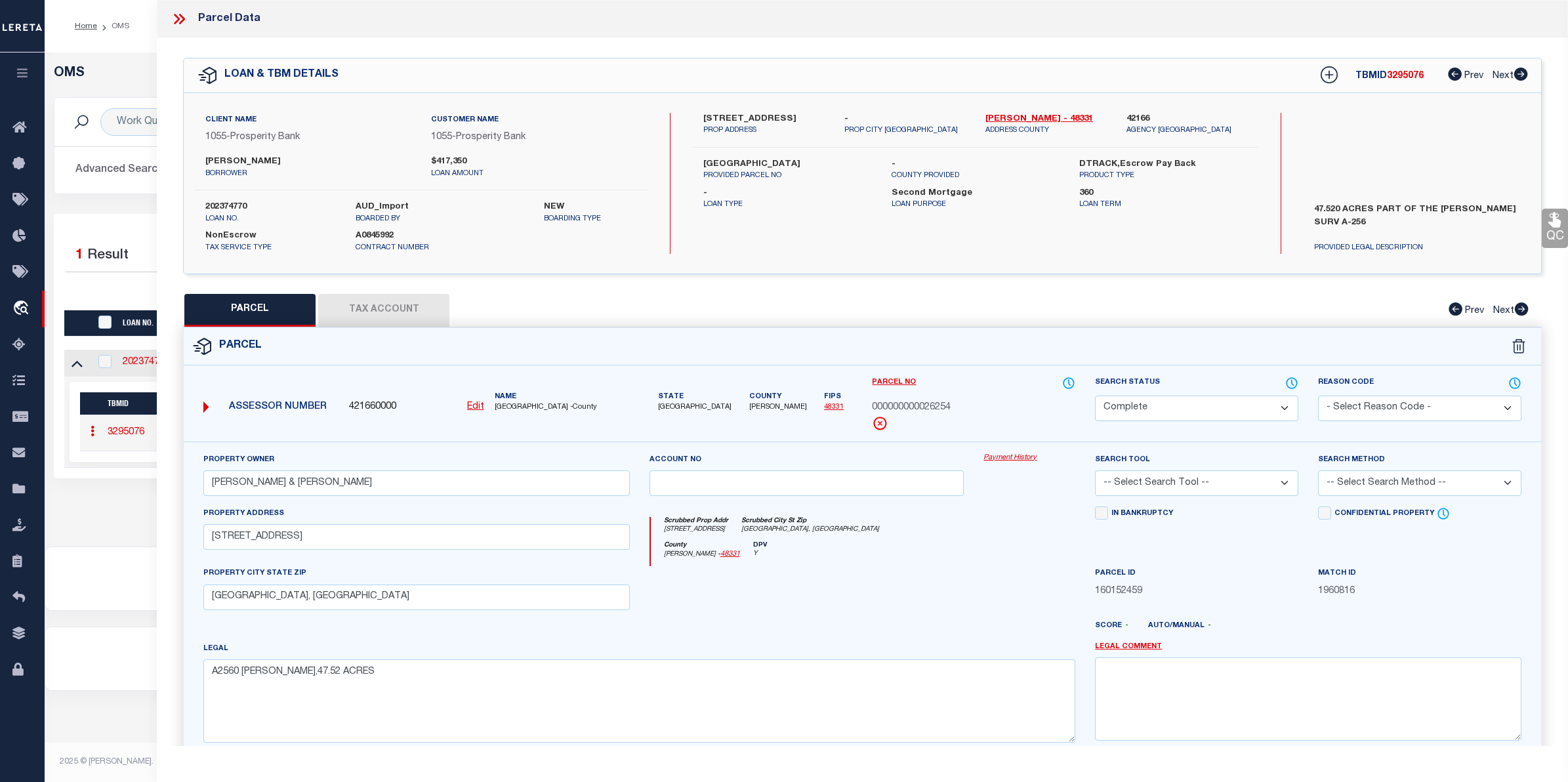
click at [1009, 458] on link "Payment History" at bounding box center [1029, 458] width 92 height 11
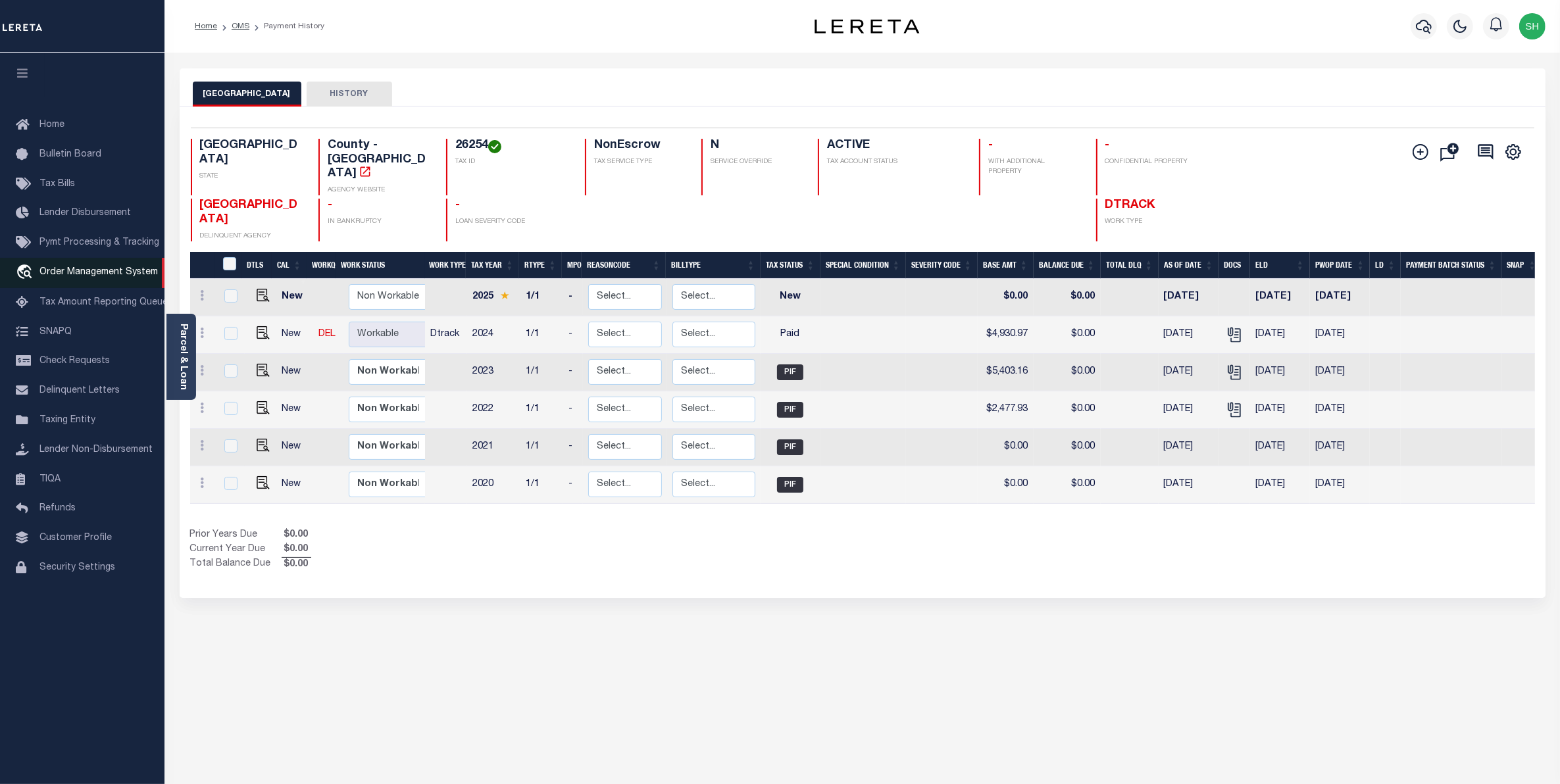
click at [106, 273] on span "Order Management System" at bounding box center [99, 272] width 118 height 10
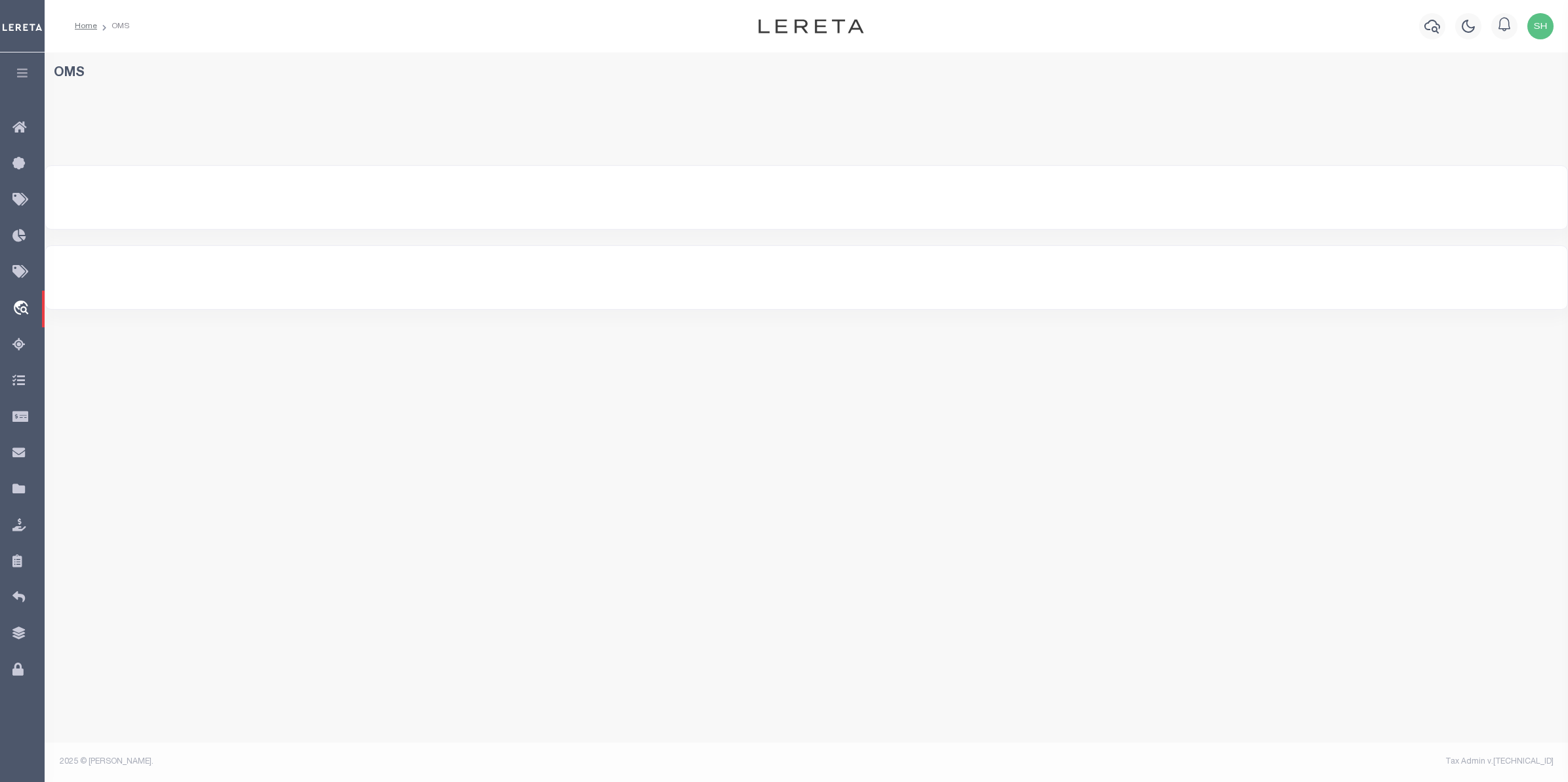
select select "200"
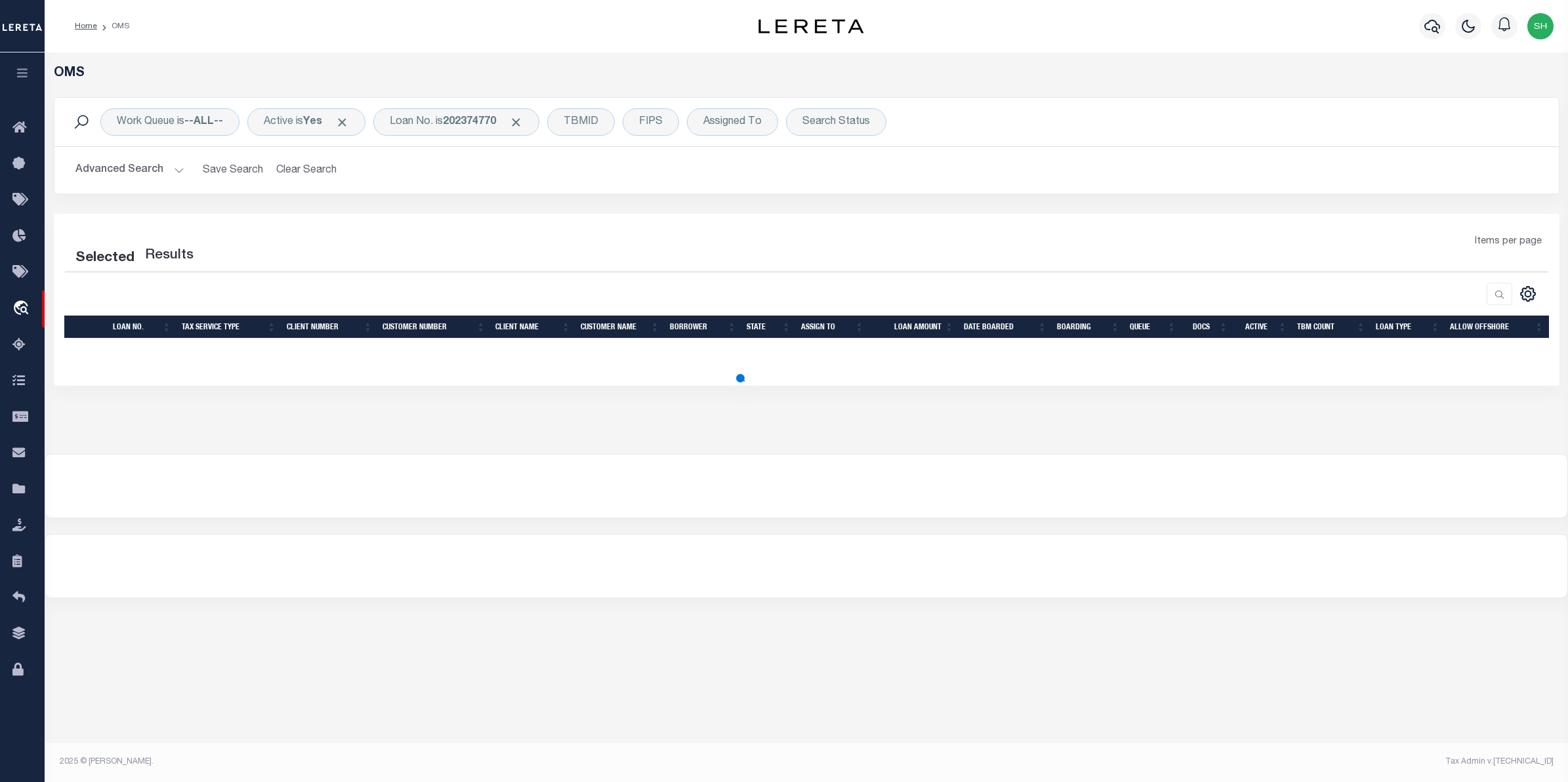
select select "200"
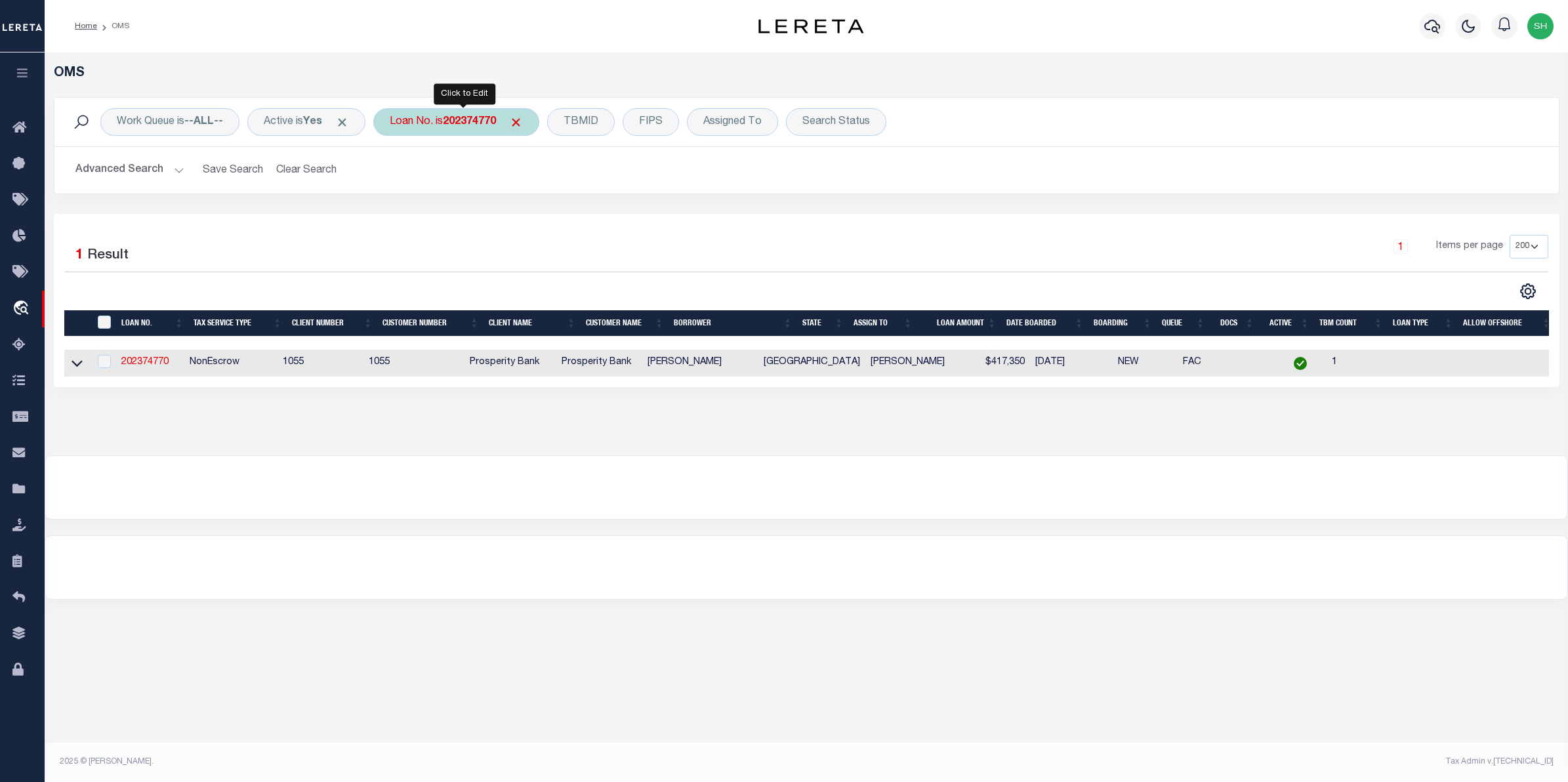
click at [430, 118] on div "Loan No. is 202374770" at bounding box center [456, 122] width 166 height 28
type input "10010226"
click at [562, 217] on input "Apply" at bounding box center [564, 215] width 39 height 22
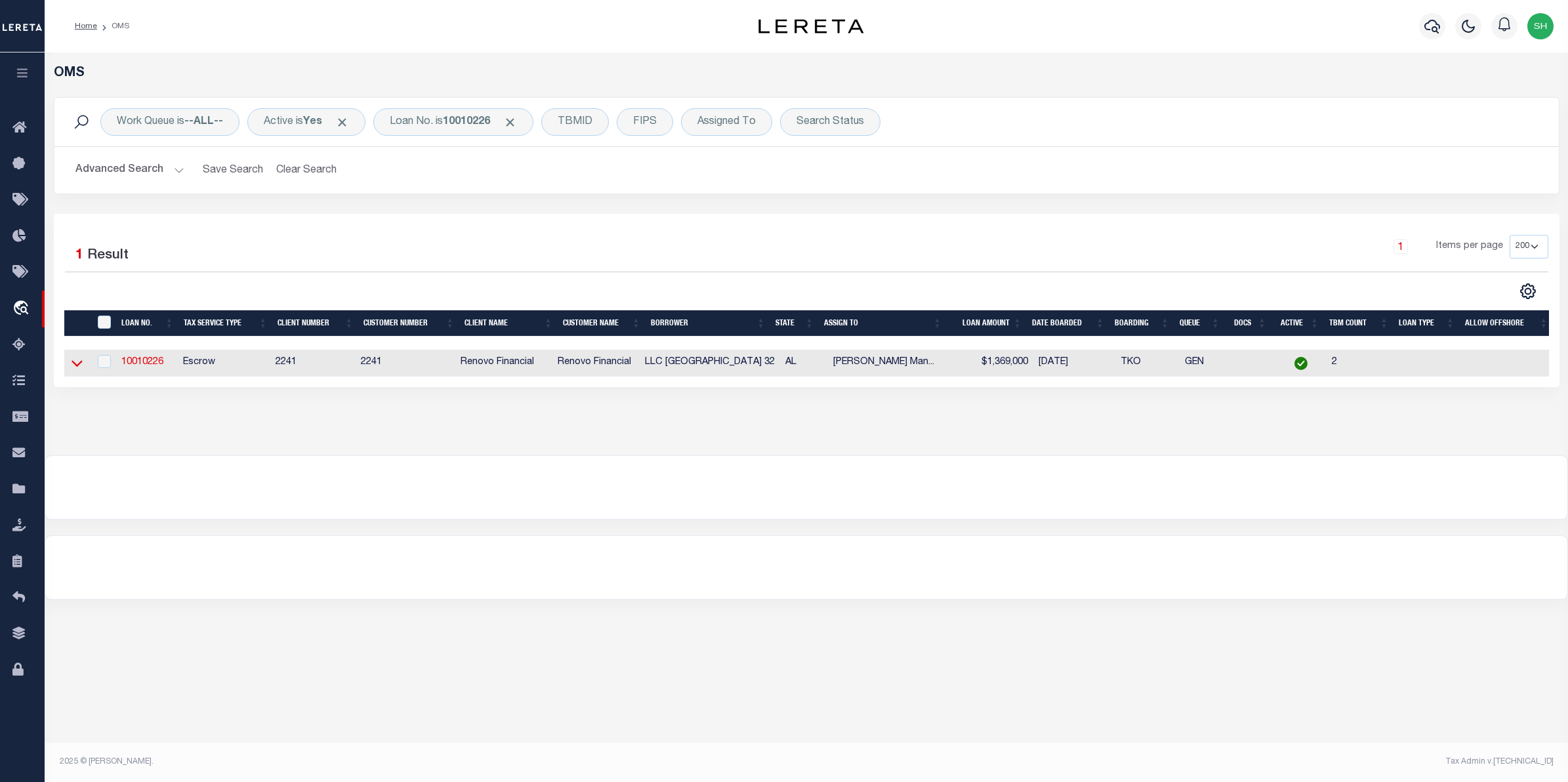
click at [80, 363] on icon at bounding box center [77, 363] width 11 height 14
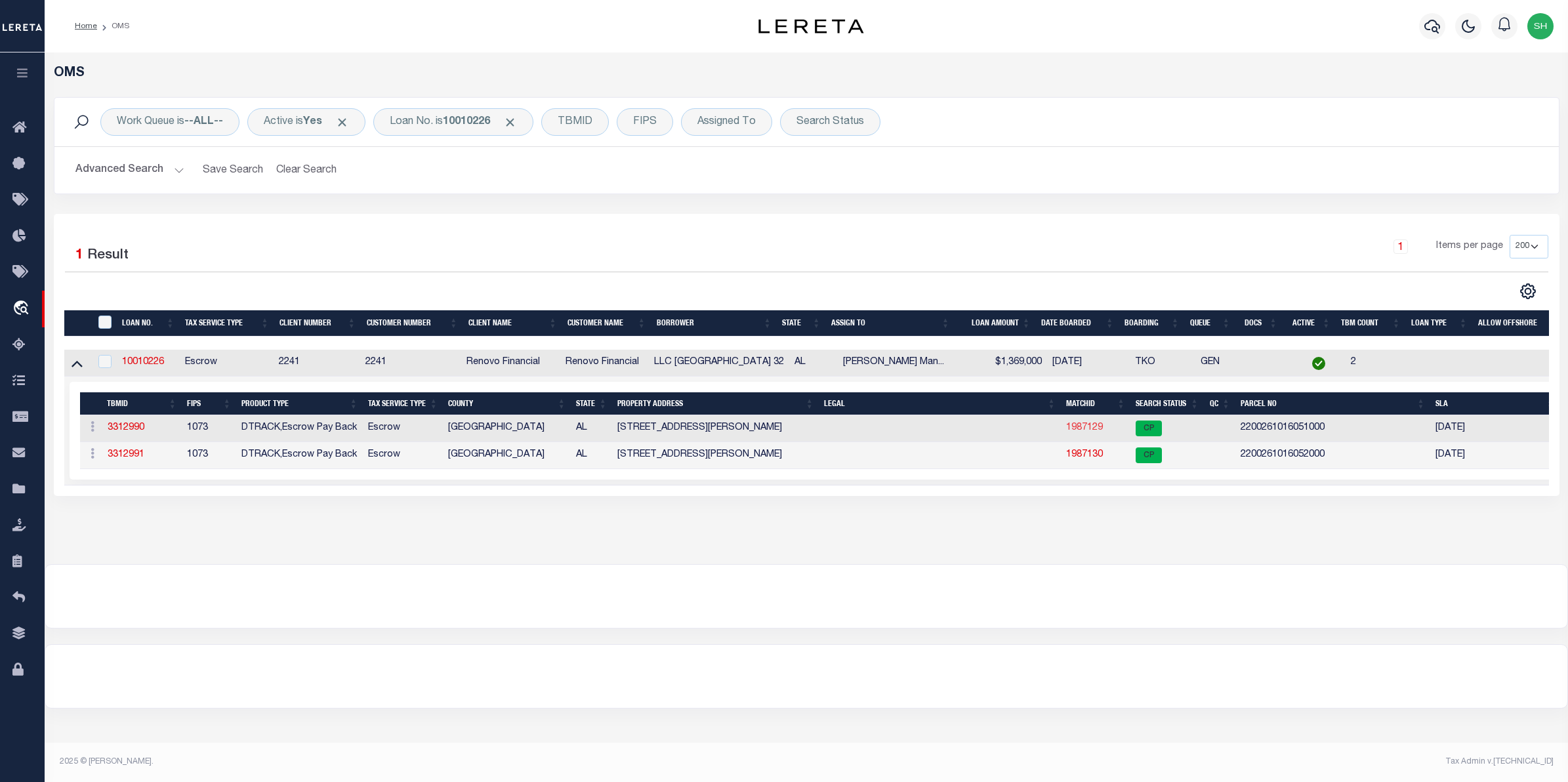
click at [1097, 432] on link "1987129" at bounding box center [1084, 427] width 37 height 10
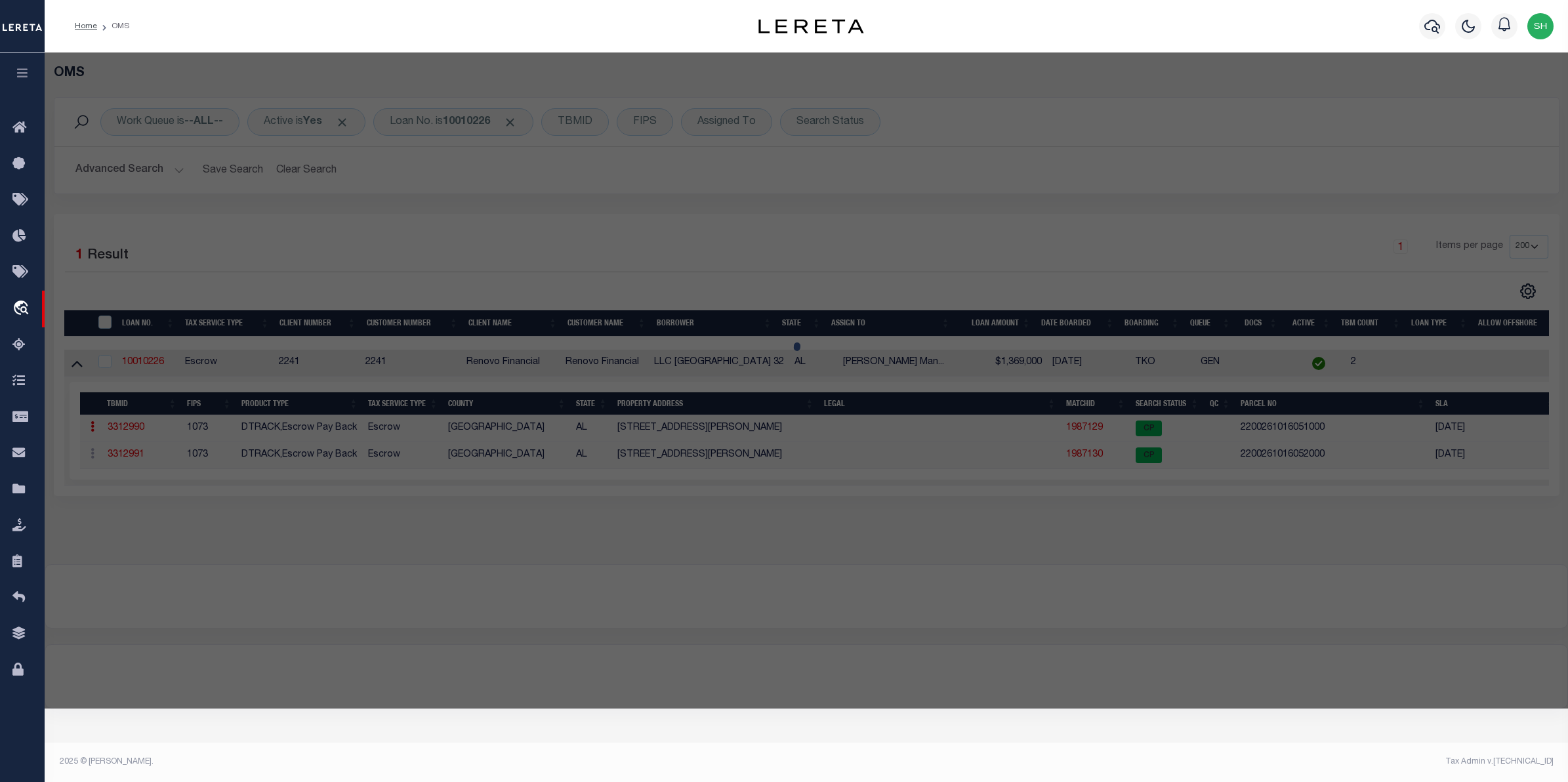
checkbox input "false"
select select "CP"
type input "BIRMINGHAM 32 LLC"
select select "AGW"
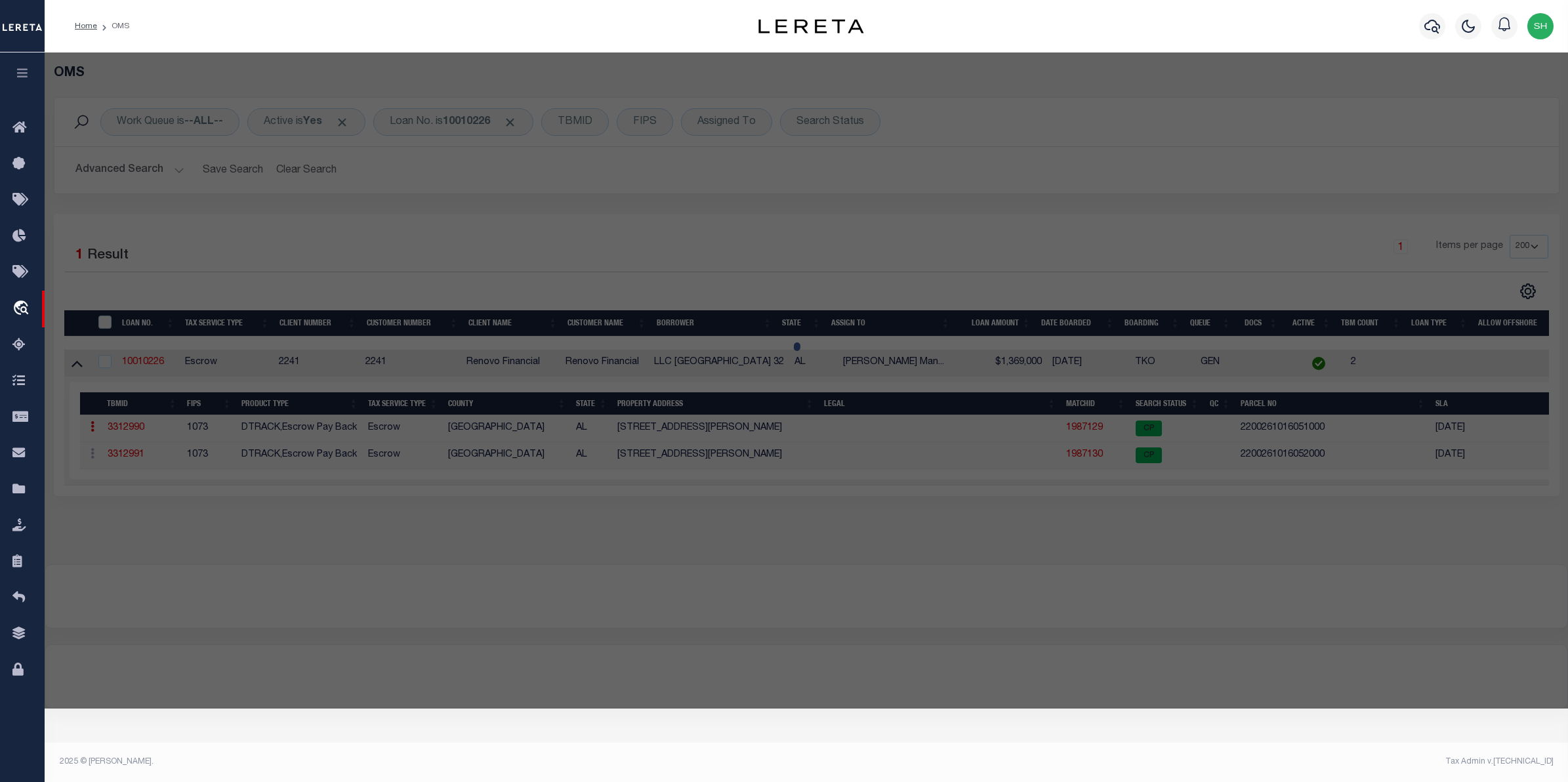
select select "ADD"
type input "1428 FRED L SHUTTLESWORTH DR"
type input "BIRMINGHAM AL 35234"
type textarea "P O B 367S FT N LY OF THE N W INTER OF 14TH AVE N & HUNTSVILLE RD TH N LY 52S F…"
type textarea "Tax ID Special Project"
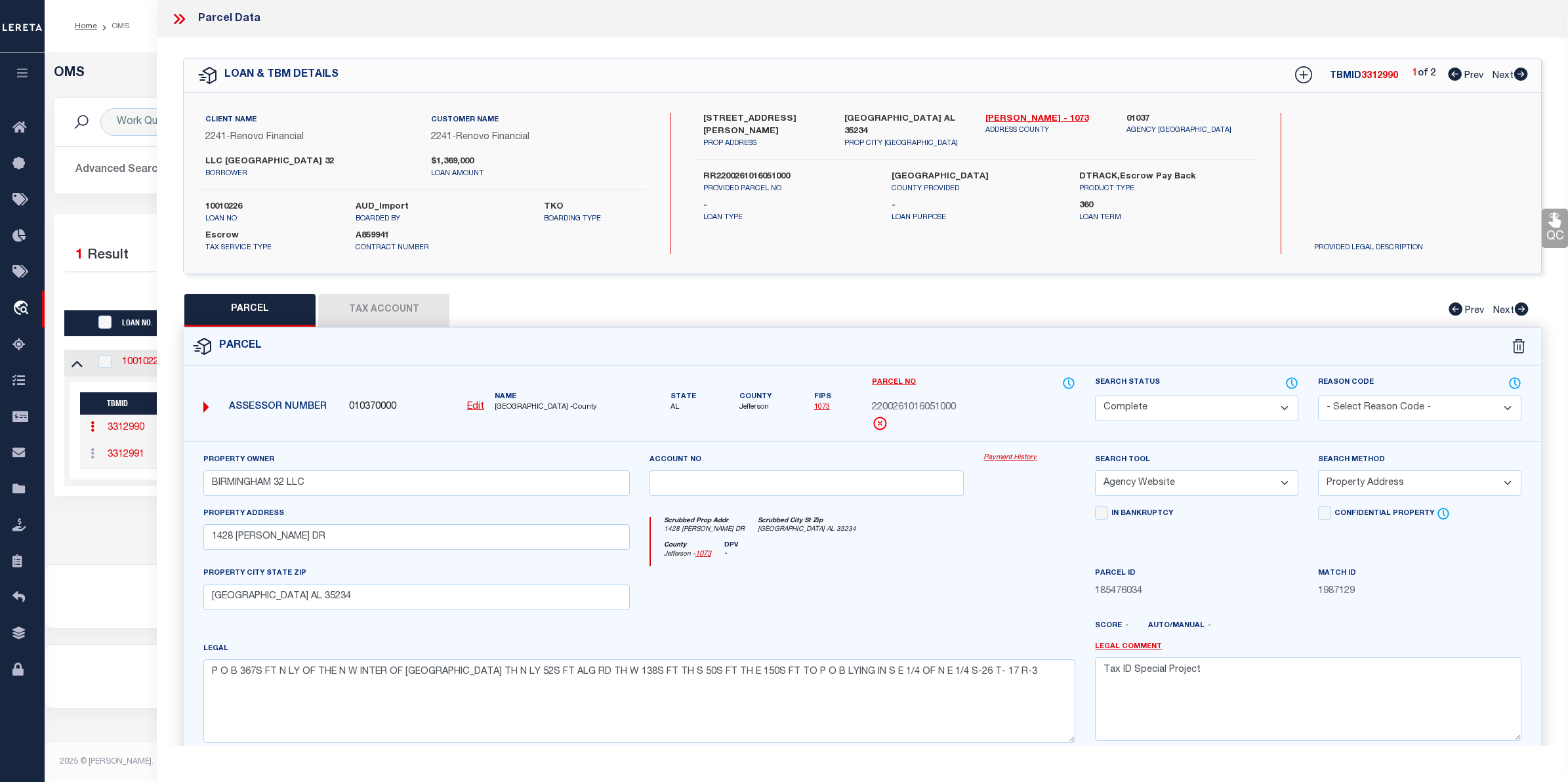
click at [1004, 457] on link "Payment History" at bounding box center [1029, 458] width 92 height 11
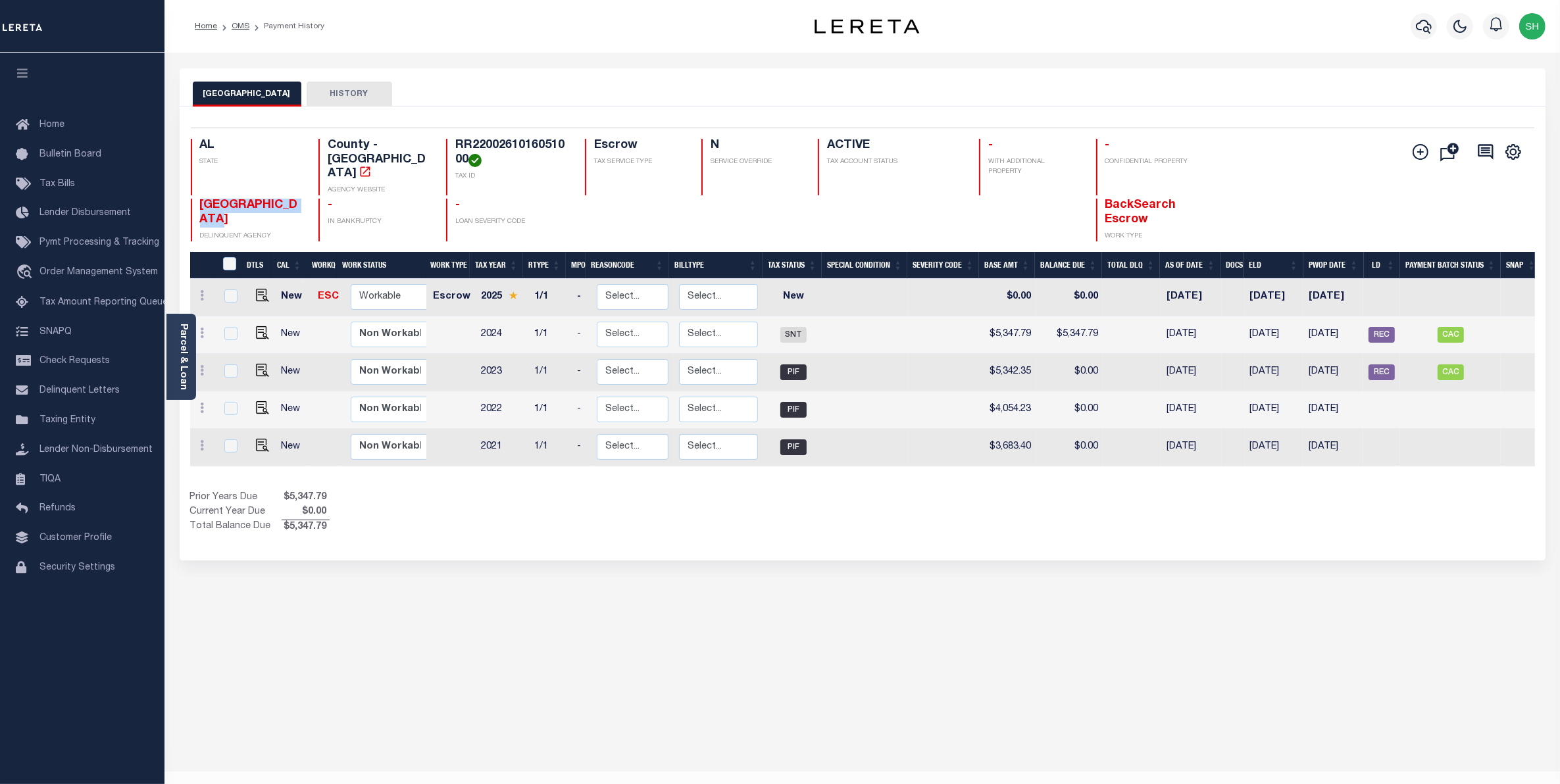
drag, startPoint x: 258, startPoint y: 206, endPoint x: 201, endPoint y: 188, distance: 59.8
click at [201, 198] on h4 "[GEOGRAPHIC_DATA]" at bounding box center [251, 212] width 103 height 28
copy span "[GEOGRAPHIC_DATA]"
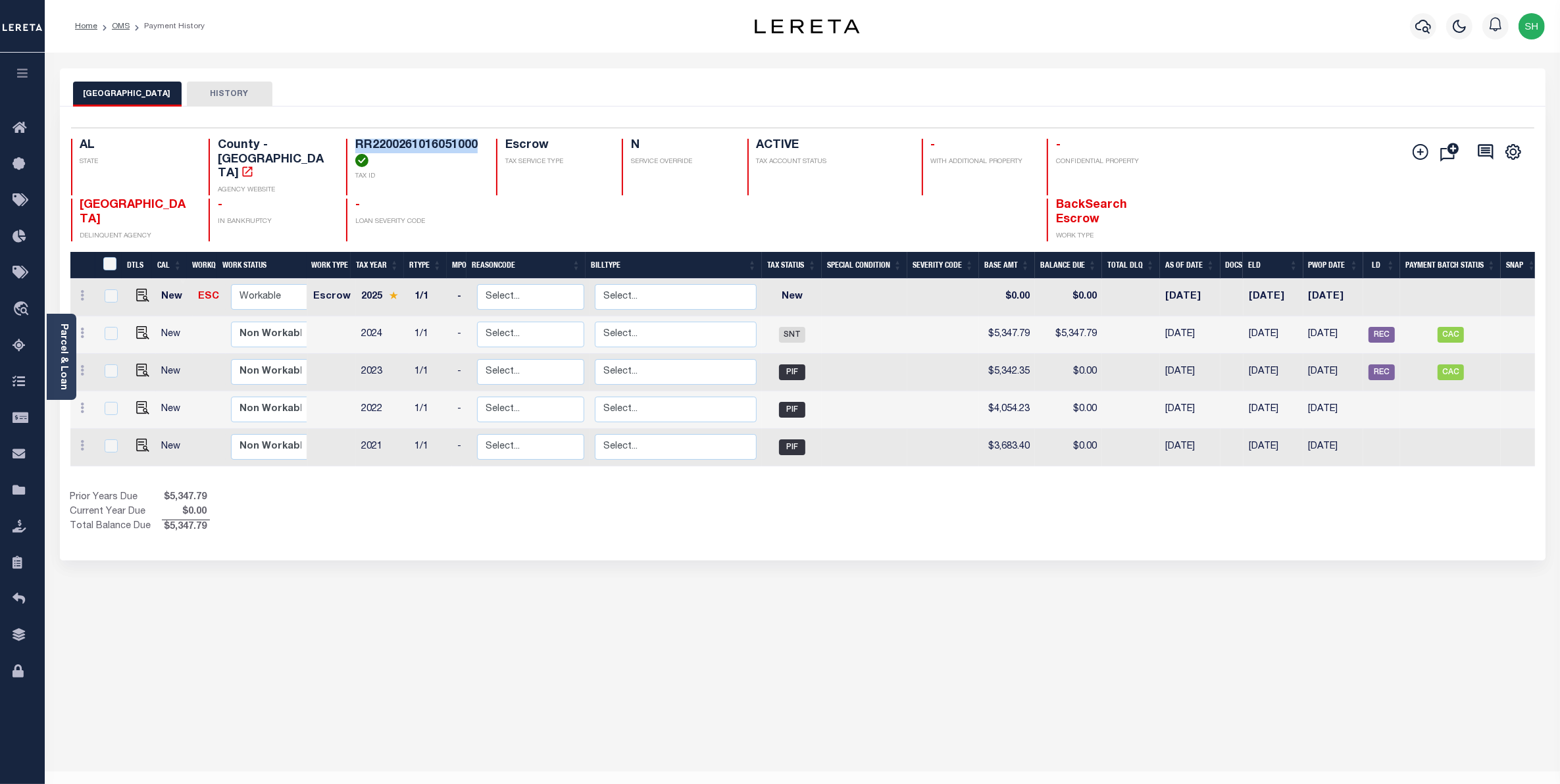
drag, startPoint x: 479, startPoint y: 147, endPoint x: 357, endPoint y: 135, distance: 122.6
click at [357, 135] on div "Selected 5 Results 1 Items per page 25 50 100 AL STATE County - AL AGENCY WEBSI…" at bounding box center [802, 184] width 1484 height 114
copy h4 "RR2200261016051000"
click at [73, 355] on div "Parcel & Loan" at bounding box center [62, 356] width 29 height 86
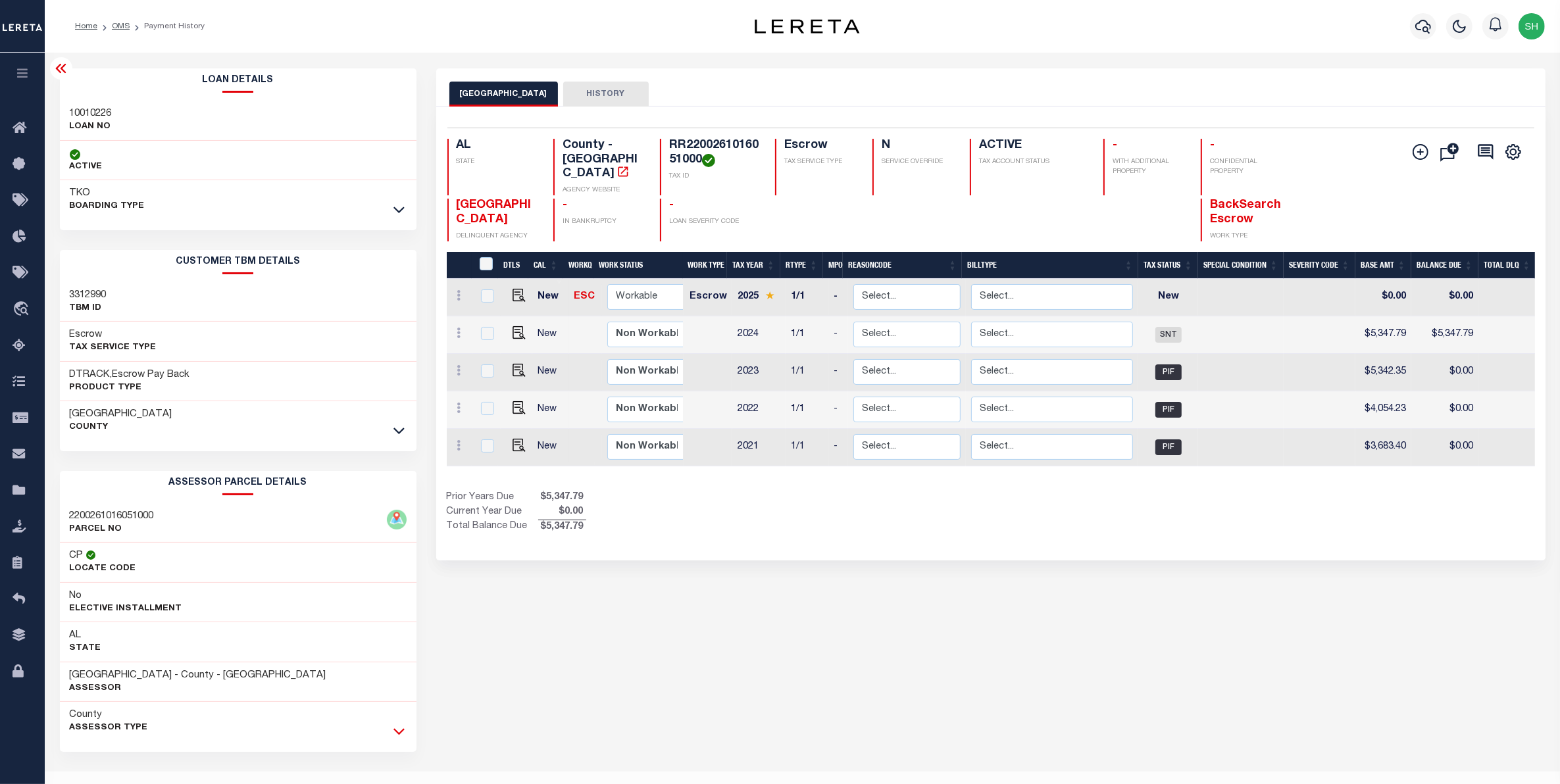
click at [401, 730] on icon at bounding box center [398, 730] width 11 height 14
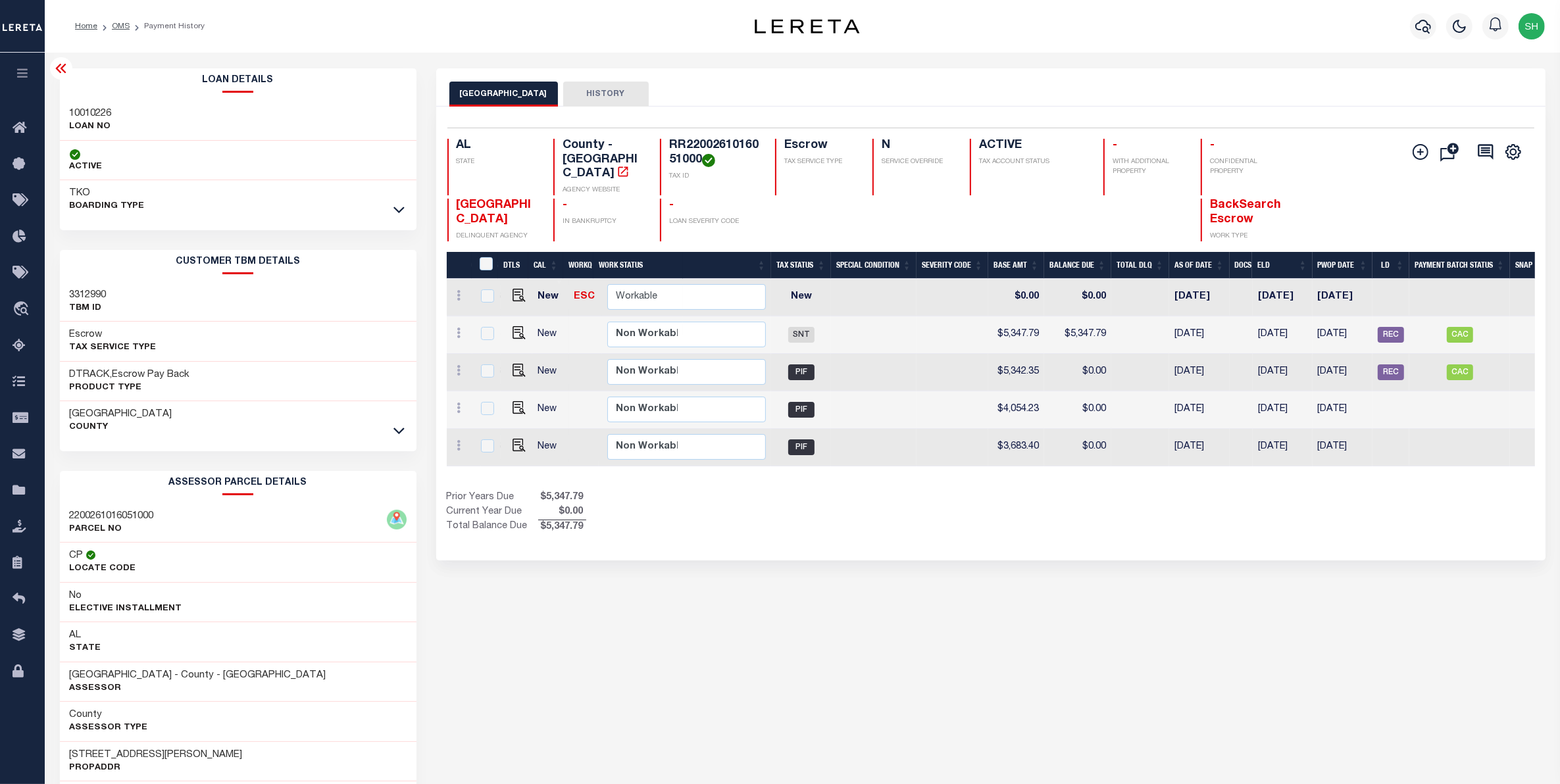
scroll to position [0, 383]
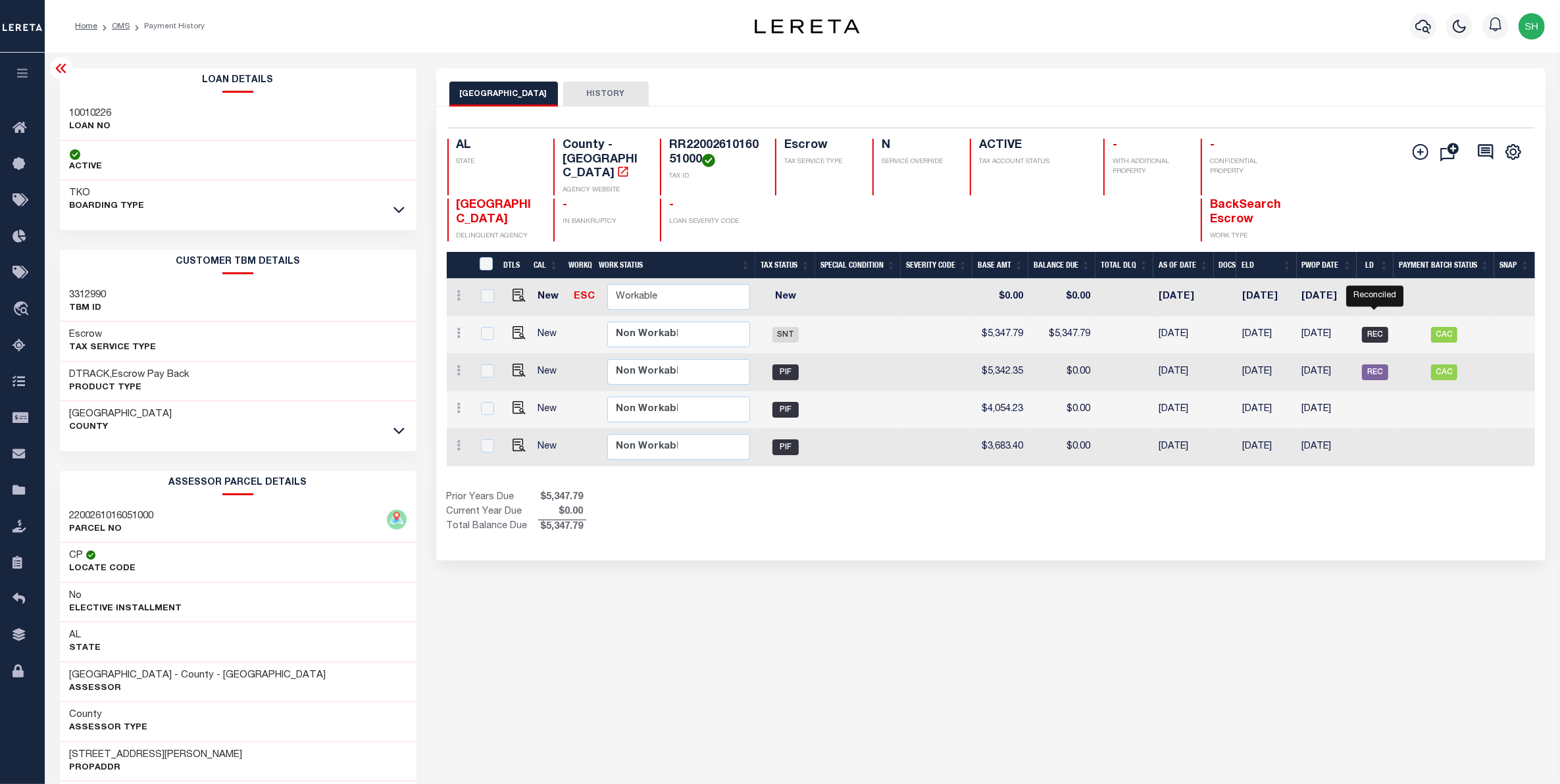
click at [1374, 327] on span "REC" at bounding box center [1375, 334] width 26 height 15
checkbox input "true"
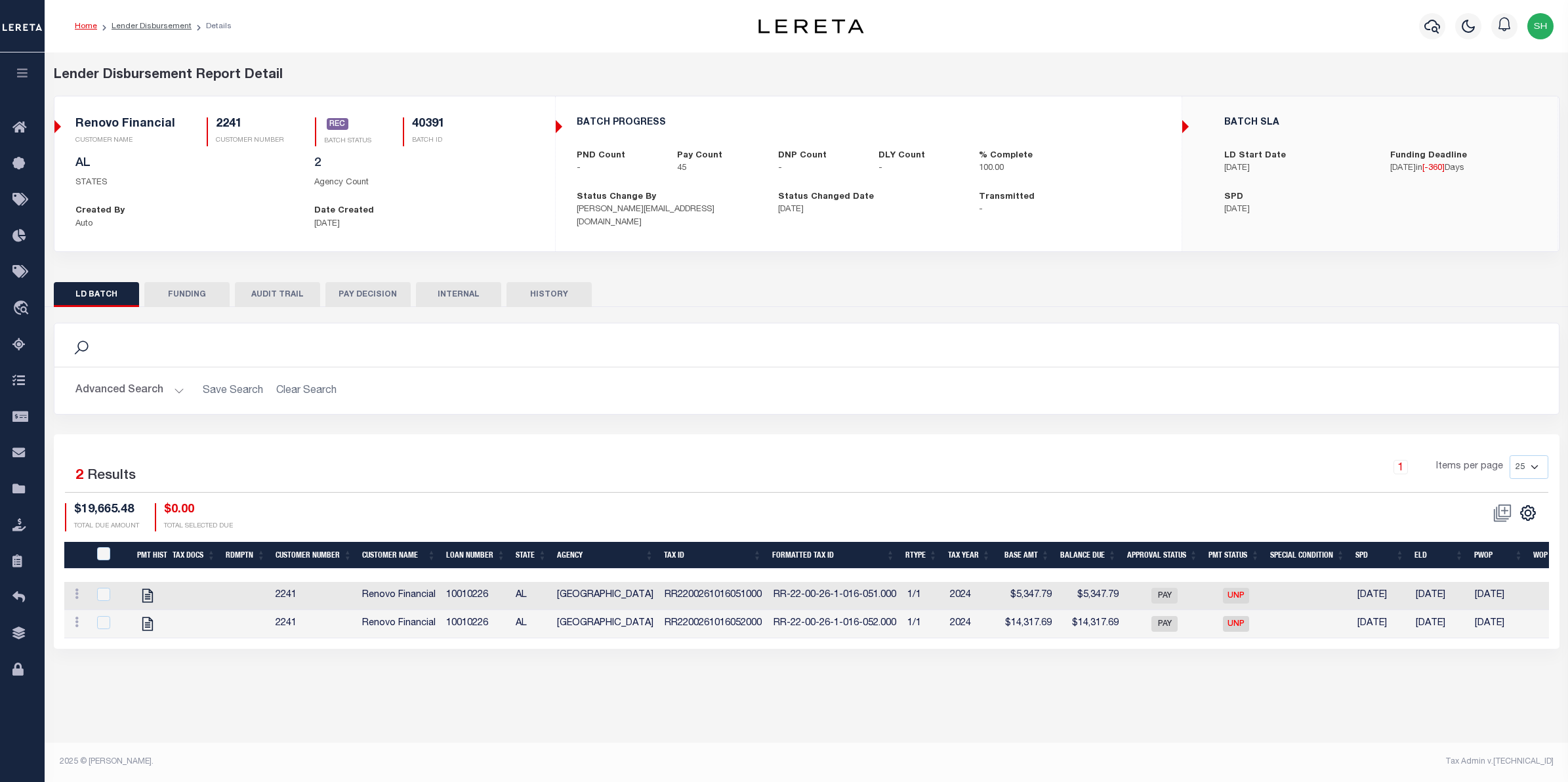
click at [1185, 151] on div "BATCH SLA LD Start Date [DATE] Funding Deadline [DATE] in [ -360 ] Days SPD [DA…" at bounding box center [1370, 167] width 374 height 120
